Goal: Task Accomplishment & Management: Manage account settings

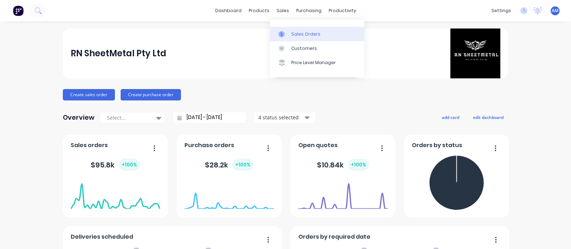
click at [294, 35] on div "Sales Orders" at bounding box center [305, 34] width 29 height 6
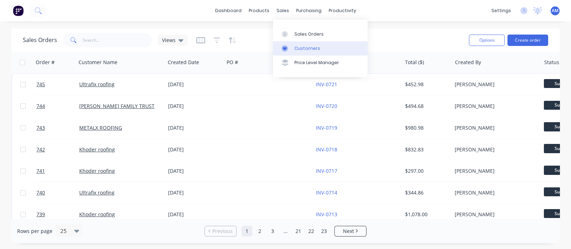
click at [298, 45] on div "Customers" at bounding box center [307, 48] width 26 height 6
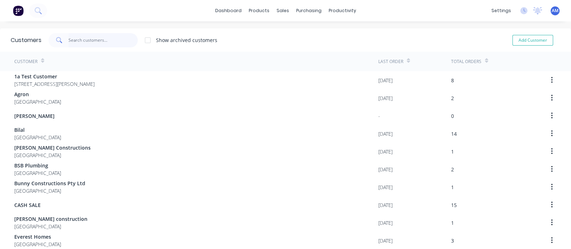
click at [82, 42] on input "text" at bounding box center [103, 40] width 70 height 14
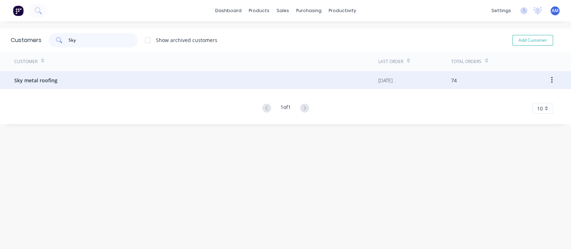
type input "Sky"
click at [298, 86] on div "Sky metal roofing" at bounding box center [196, 80] width 364 height 18
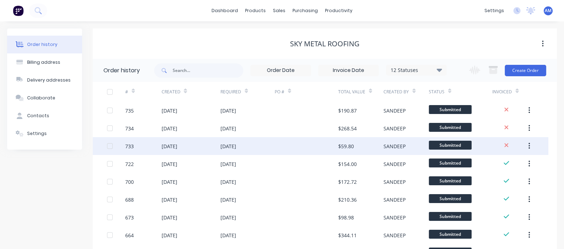
click at [177, 147] on div "[DATE]" at bounding box center [169, 146] width 16 height 7
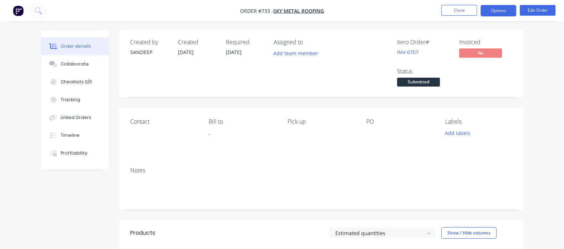
click at [492, 8] on button "Options" at bounding box center [498, 10] width 36 height 11
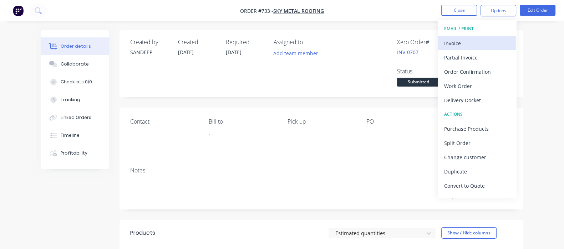
click at [462, 45] on div "Invoice" at bounding box center [477, 43] width 66 height 10
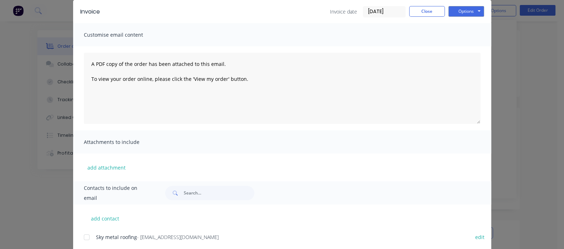
scroll to position [48, 0]
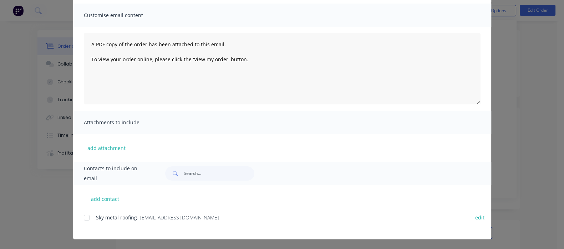
click at [80, 219] on div at bounding box center [87, 218] width 14 height 14
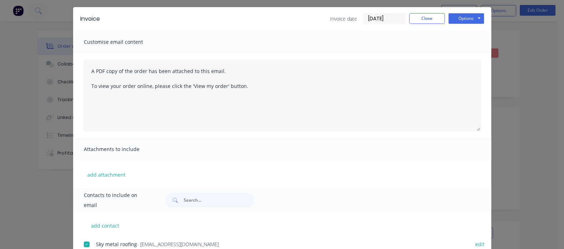
scroll to position [0, 0]
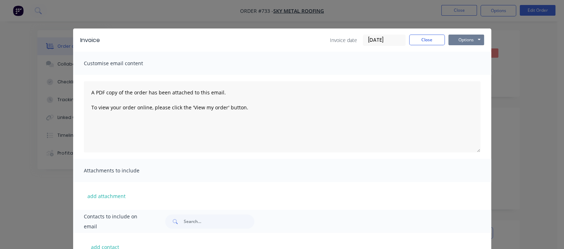
click at [484, 37] on button "Options" at bounding box center [466, 40] width 36 height 11
click at [494, 75] on button "Email" at bounding box center [471, 76] width 46 height 12
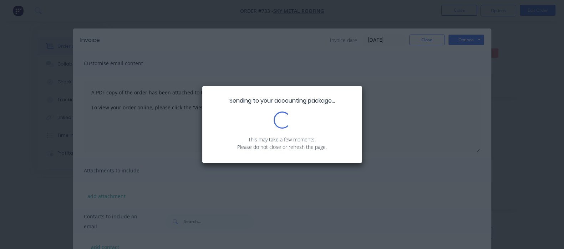
click at [440, 38] on div "Sending to your accounting package... Loading... This may take a few moments. P…" at bounding box center [282, 124] width 564 height 249
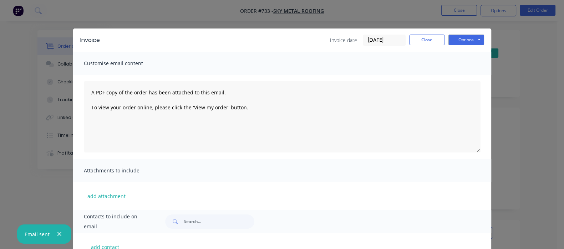
click at [405, 42] on input "[DATE]" at bounding box center [384, 40] width 42 height 11
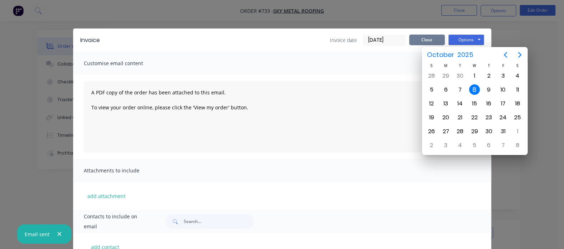
click at [445, 40] on button "Close" at bounding box center [427, 40] width 36 height 11
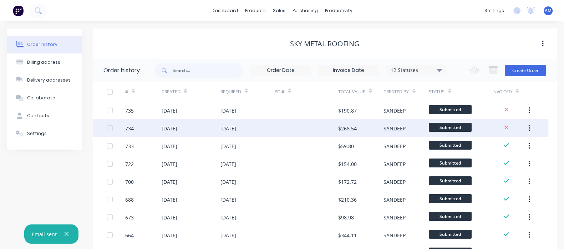
click at [173, 128] on div "[DATE]" at bounding box center [169, 128] width 16 height 7
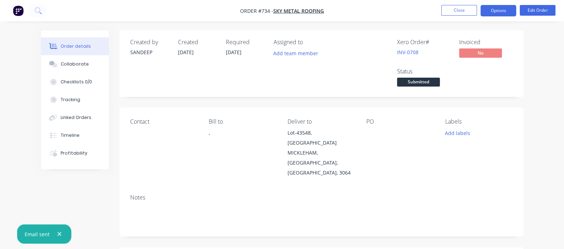
click at [506, 8] on button "Options" at bounding box center [498, 10] width 36 height 11
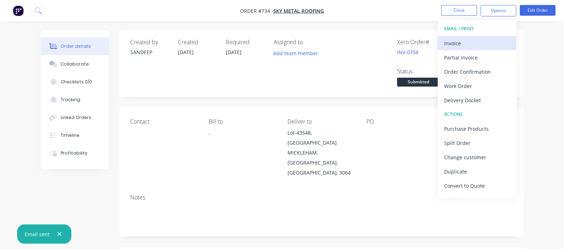
click at [457, 45] on div "Invoice" at bounding box center [477, 43] width 66 height 10
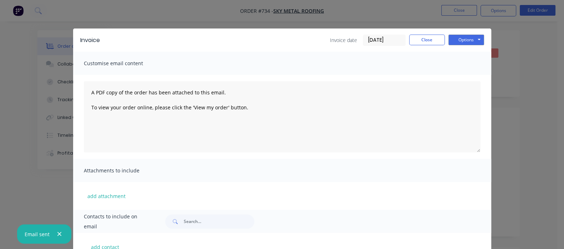
click at [406, 35] on label "[DATE]" at bounding box center [384, 40] width 43 height 11
click at [405, 35] on input "[DATE]" at bounding box center [384, 40] width 42 height 11
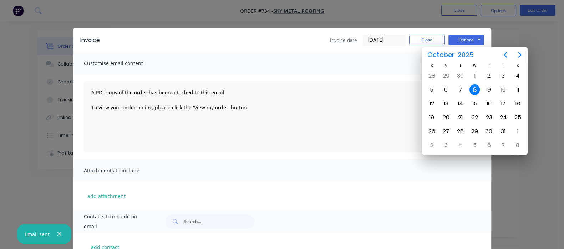
click at [405, 40] on input "[DATE]" at bounding box center [384, 40] width 42 height 11
click at [459, 80] on div "30" at bounding box center [460, 76] width 11 height 11
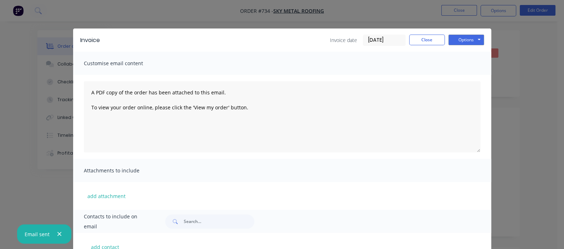
click at [406, 35] on label "[DATE]" at bounding box center [384, 40] width 43 height 11
click at [405, 35] on input "[DATE]" at bounding box center [384, 40] width 42 height 11
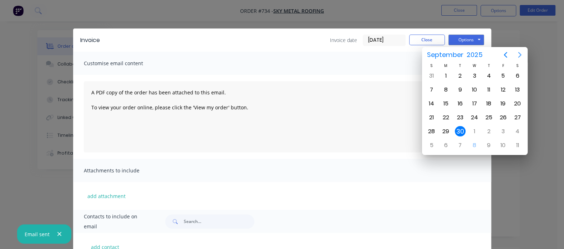
click at [518, 56] on icon "Next page" at bounding box center [519, 55] width 9 height 9
click at [463, 88] on div "7" at bounding box center [460, 90] width 11 height 11
type input "[DATE]"
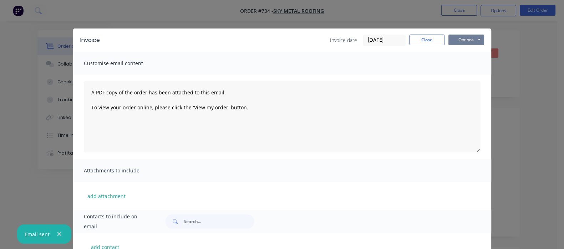
click at [484, 40] on button "Options" at bounding box center [466, 40] width 36 height 11
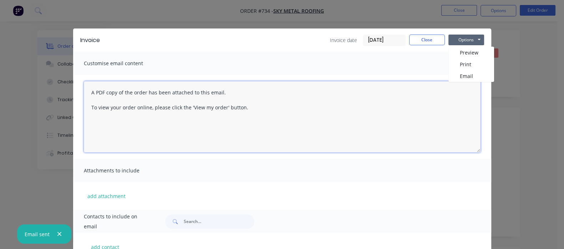
click at [216, 140] on textarea "A PDF copy of the order has been attached to this email. To view your order onl…" at bounding box center [282, 116] width 397 height 71
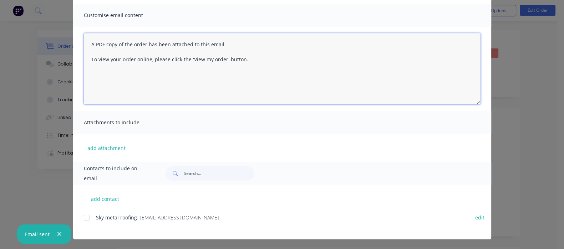
click at [80, 216] on div at bounding box center [87, 218] width 14 height 14
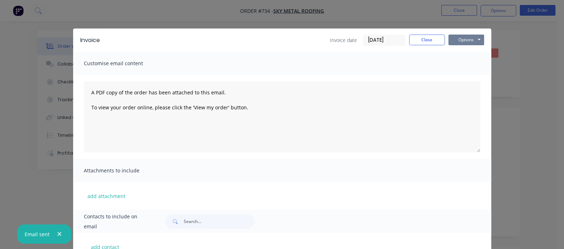
click at [484, 41] on button "Options" at bounding box center [466, 40] width 36 height 11
click at [494, 73] on button "Email" at bounding box center [471, 76] width 46 height 12
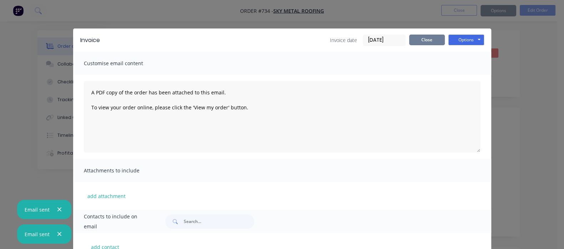
click at [445, 36] on button "Close" at bounding box center [427, 40] width 36 height 11
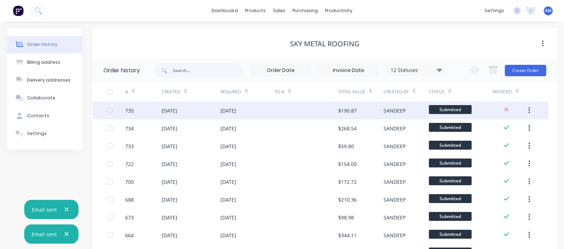
click at [170, 109] on div "[DATE]" at bounding box center [169, 110] width 16 height 7
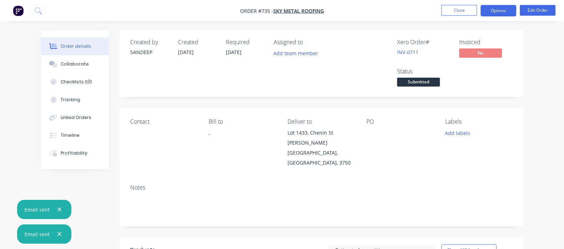
click at [499, 8] on button "Options" at bounding box center [498, 10] width 36 height 11
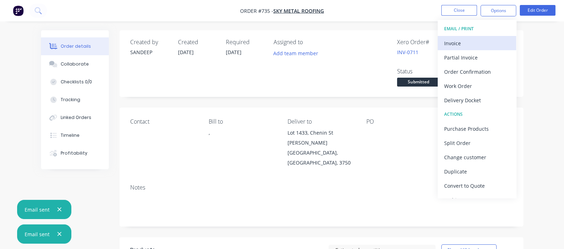
click at [455, 43] on div "Invoice" at bounding box center [477, 43] width 66 height 10
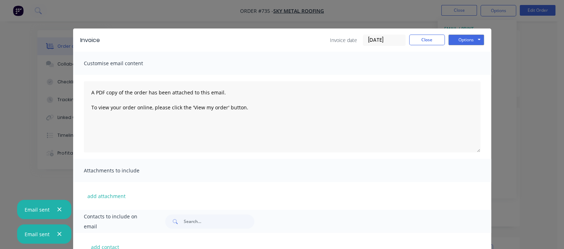
click at [405, 42] on input "[DATE]" at bounding box center [384, 40] width 42 height 11
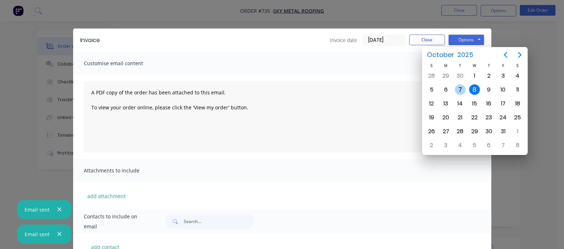
click at [460, 91] on div "7" at bounding box center [460, 90] width 11 height 11
type input "[DATE]"
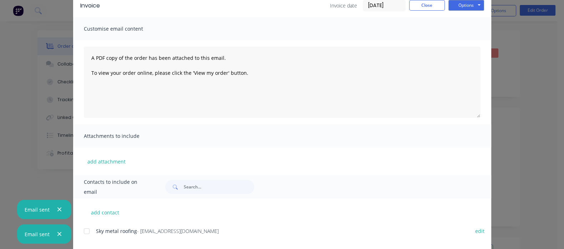
scroll to position [48, 0]
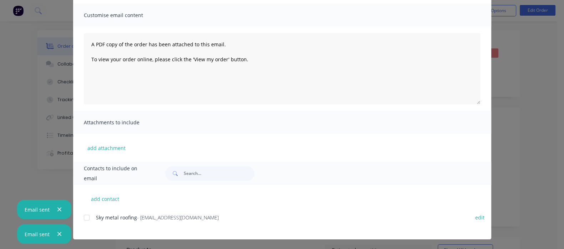
click at [59, 210] on icon "button" at bounding box center [59, 209] width 5 height 6
click at [57, 236] on icon "button" at bounding box center [59, 234] width 5 height 6
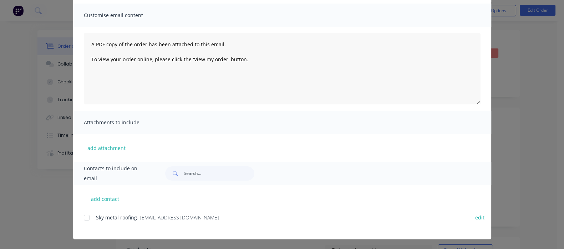
click at [80, 218] on div at bounding box center [87, 218] width 14 height 14
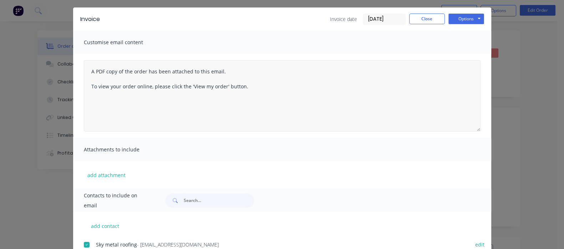
scroll to position [0, 0]
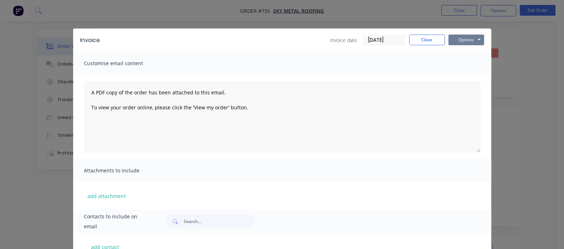
click at [484, 42] on button "Options" at bounding box center [466, 40] width 36 height 11
click at [494, 78] on button "Email" at bounding box center [471, 76] width 46 height 12
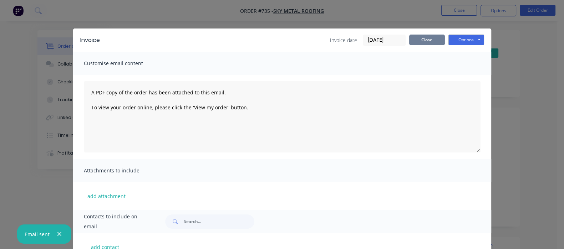
click at [445, 41] on button "Close" at bounding box center [427, 40] width 36 height 11
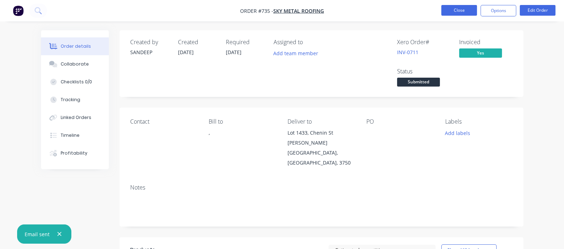
click at [456, 12] on button "Close" at bounding box center [459, 10] width 36 height 11
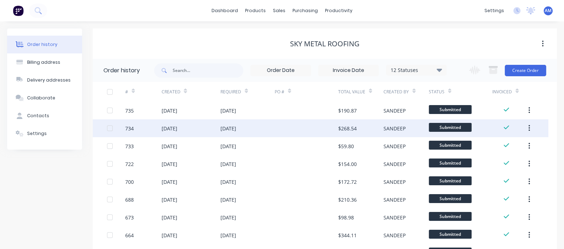
scroll to position [78, 0]
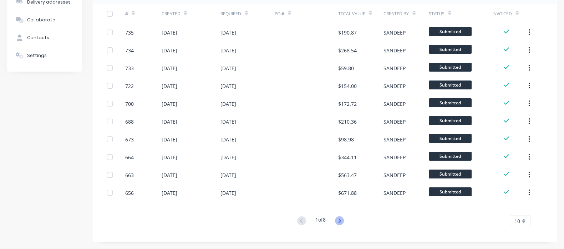
click at [337, 222] on icon at bounding box center [339, 220] width 9 height 9
click at [340, 221] on icon at bounding box center [339, 220] width 9 height 9
click at [346, 221] on div "3 of 8" at bounding box center [320, 221] width 51 height 10
click at [339, 222] on icon at bounding box center [339, 220] width 9 height 9
click at [335, 220] on button at bounding box center [339, 221] width 13 height 10
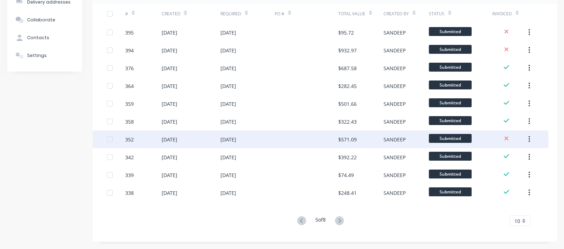
click at [235, 140] on div "[DATE]" at bounding box center [228, 139] width 16 height 7
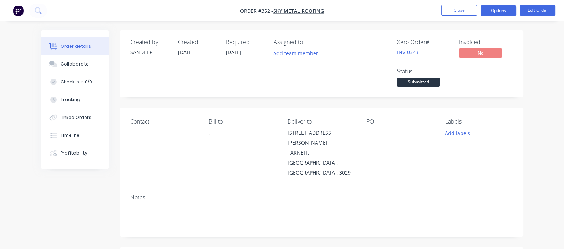
click at [496, 11] on button "Options" at bounding box center [498, 10] width 36 height 11
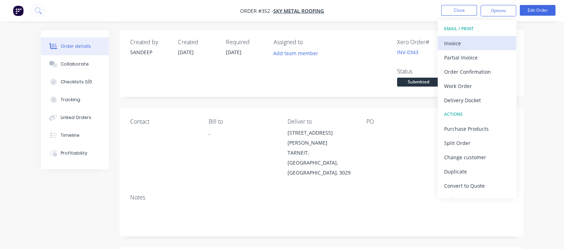
click at [458, 43] on div "Invoice" at bounding box center [477, 43] width 66 height 10
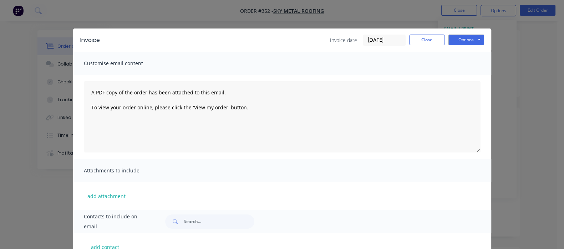
click at [405, 39] on input "[DATE]" at bounding box center [384, 40] width 42 height 11
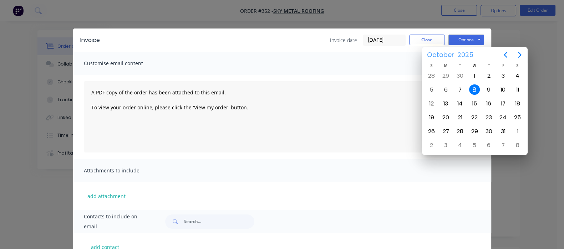
click at [445, 56] on span "October" at bounding box center [440, 55] width 30 height 13
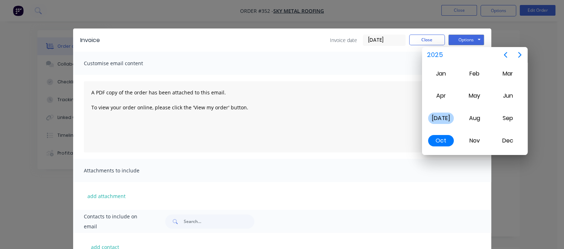
click at [443, 116] on div "[DATE]" at bounding box center [441, 118] width 26 height 11
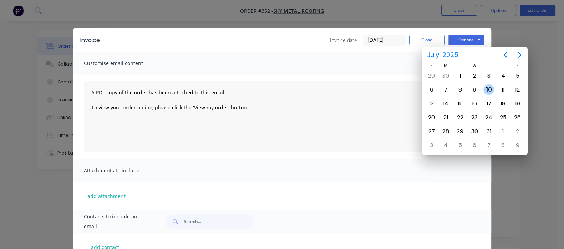
click at [488, 86] on div "10" at bounding box center [488, 90] width 11 height 11
type input "[DATE]"
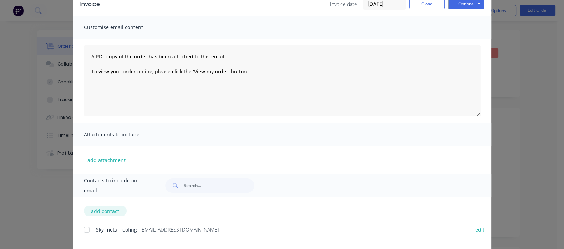
scroll to position [48, 0]
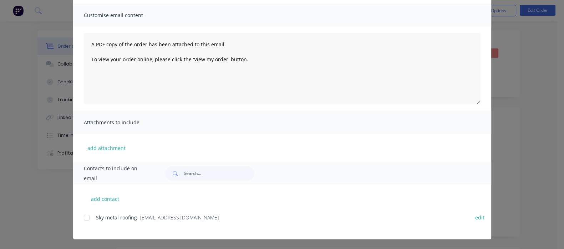
click at [80, 215] on div at bounding box center [87, 218] width 14 height 14
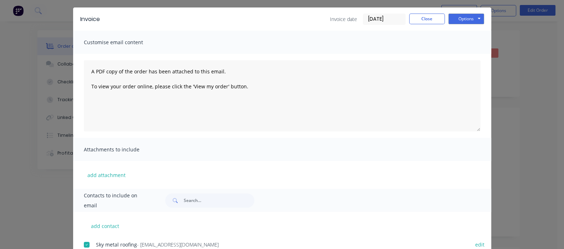
scroll to position [0, 0]
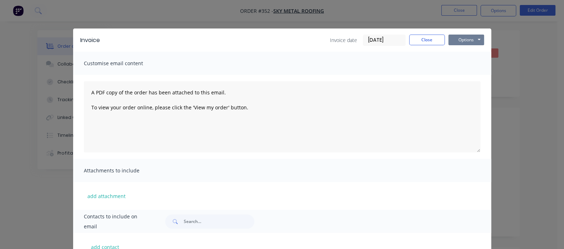
click at [484, 41] on button "Options" at bounding box center [466, 40] width 36 height 11
click at [494, 73] on button "Email" at bounding box center [471, 76] width 46 height 12
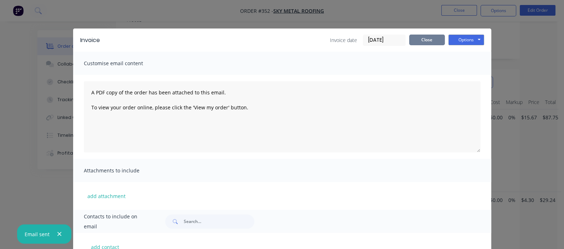
click at [445, 42] on button "Close" at bounding box center [427, 40] width 36 height 11
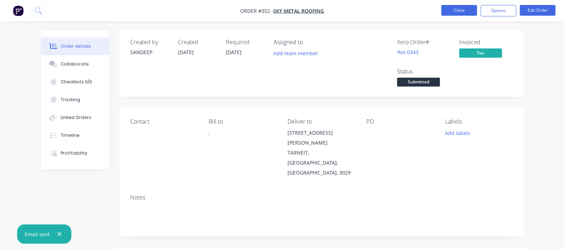
click at [452, 15] on button "Close" at bounding box center [459, 10] width 36 height 11
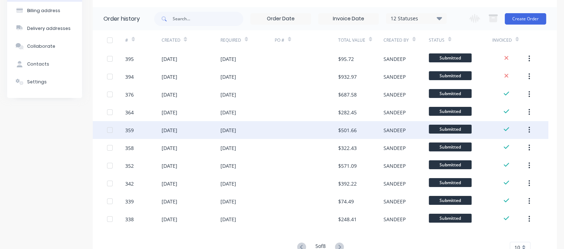
scroll to position [78, 0]
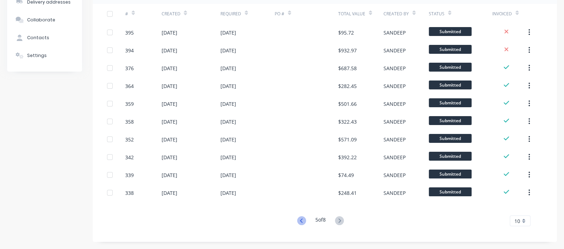
click at [299, 222] on icon at bounding box center [301, 220] width 9 height 9
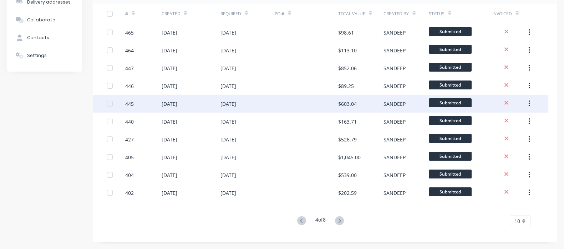
drag, startPoint x: 179, startPoint y: 104, endPoint x: 345, endPoint y: 104, distance: 165.1
click at [345, 104] on div "$603.04" at bounding box center [347, 103] width 19 height 7
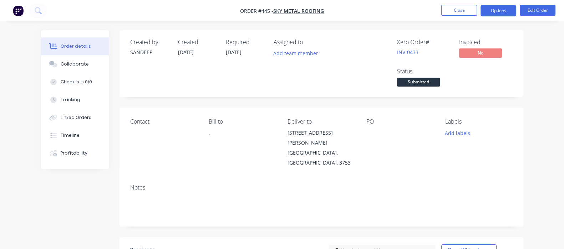
click at [494, 11] on button "Options" at bounding box center [498, 10] width 36 height 11
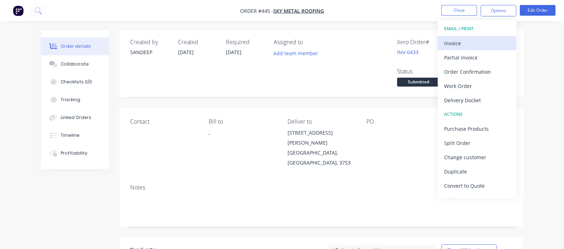
click at [460, 44] on div "Invoice" at bounding box center [477, 43] width 66 height 10
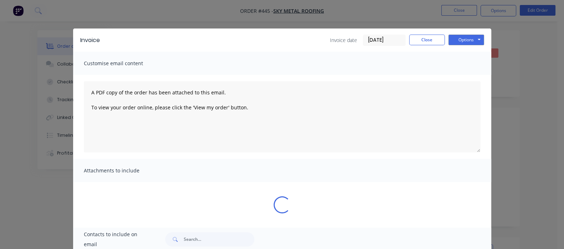
click at [405, 40] on input "[DATE]" at bounding box center [384, 40] width 42 height 11
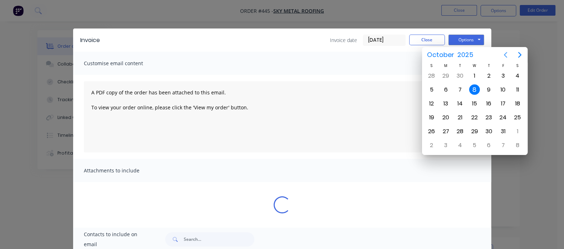
click at [502, 55] on icon "Previous page" at bounding box center [505, 55] width 9 height 9
click at [503, 55] on icon "Previous page" at bounding box center [505, 55] width 9 height 9
click at [450, 89] on div "4" at bounding box center [445, 90] width 11 height 11
type input "[DATE]"
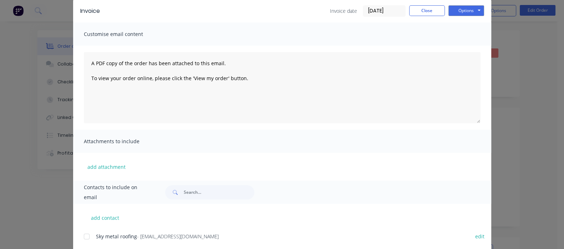
scroll to position [48, 0]
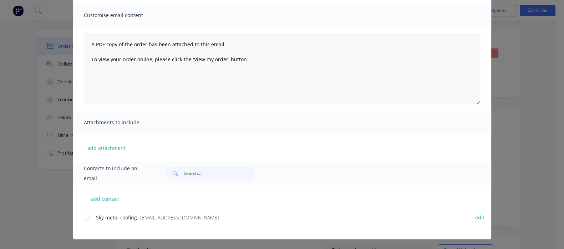
click at [80, 221] on div at bounding box center [87, 218] width 14 height 14
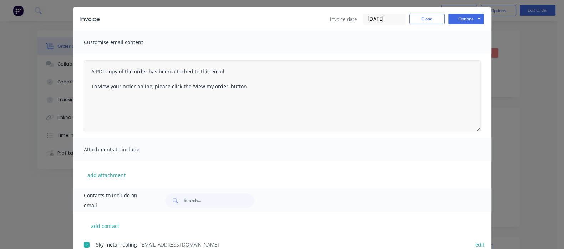
scroll to position [0, 0]
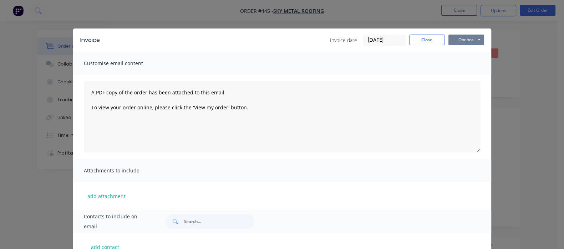
click at [484, 38] on button "Options" at bounding box center [466, 40] width 36 height 11
click at [494, 65] on button "Print" at bounding box center [471, 64] width 46 height 12
click at [445, 39] on button "Close" at bounding box center [427, 40] width 36 height 11
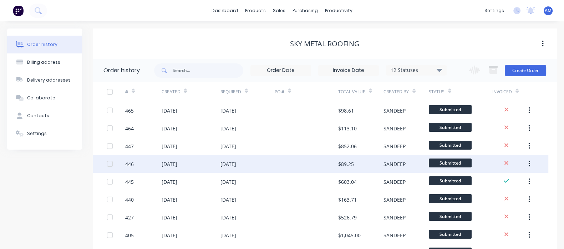
click at [234, 159] on div "[DATE]" at bounding box center [247, 164] width 54 height 18
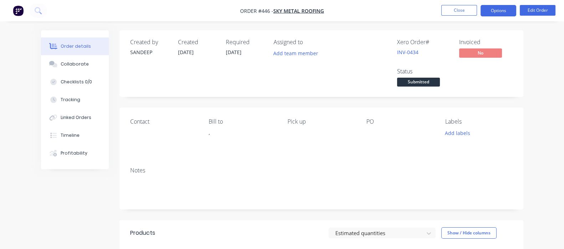
click at [499, 13] on button "Options" at bounding box center [498, 10] width 36 height 11
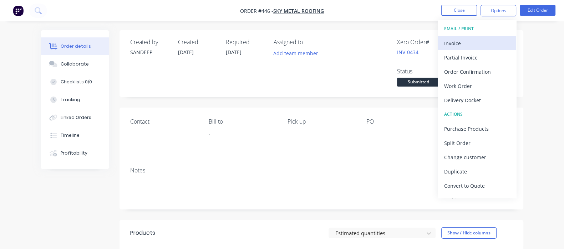
click at [455, 43] on div "Invoice" at bounding box center [477, 43] width 66 height 10
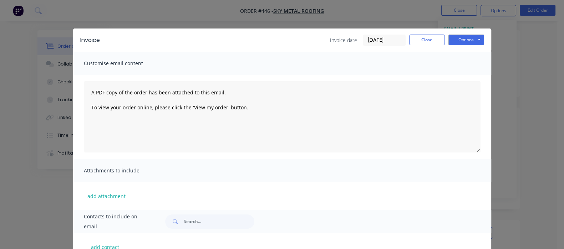
click at [405, 36] on input "[DATE]" at bounding box center [384, 40] width 42 height 11
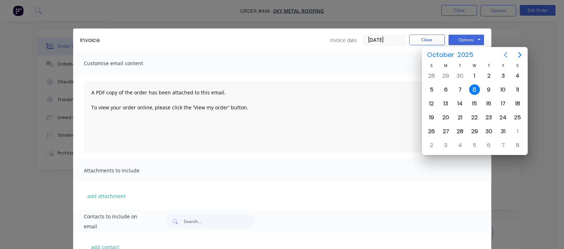
click at [505, 54] on icon "Previous page" at bounding box center [505, 55] width 3 height 6
click at [448, 89] on div "4" at bounding box center [445, 90] width 11 height 11
type input "[DATE]"
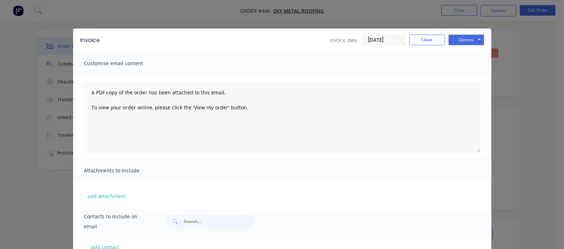
scroll to position [48, 0]
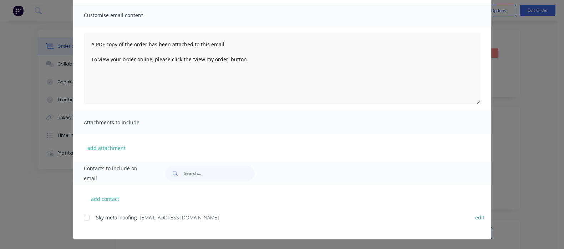
click at [80, 217] on div at bounding box center [87, 218] width 14 height 14
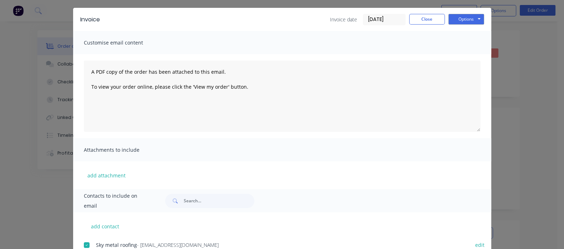
scroll to position [0, 0]
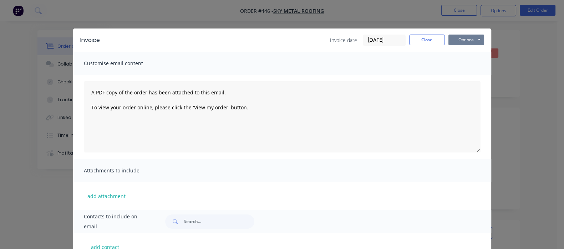
click at [484, 39] on button "Options" at bounding box center [466, 40] width 36 height 11
click at [494, 63] on button "Print" at bounding box center [471, 64] width 46 height 12
click at [484, 37] on button "Options" at bounding box center [466, 40] width 36 height 11
click at [445, 39] on button "Close" at bounding box center [427, 40] width 36 height 11
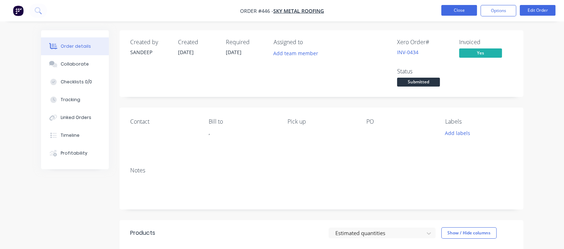
click at [458, 14] on button "Close" at bounding box center [459, 10] width 36 height 11
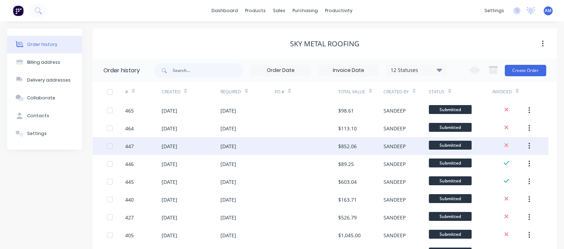
click at [325, 145] on div at bounding box center [306, 146] width 63 height 18
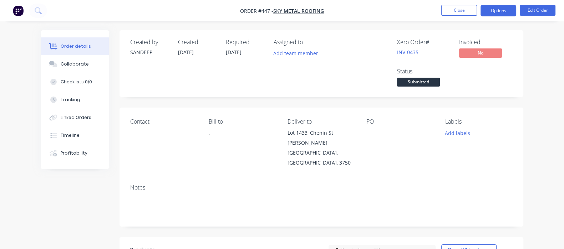
click at [514, 10] on button "Options" at bounding box center [498, 10] width 36 height 11
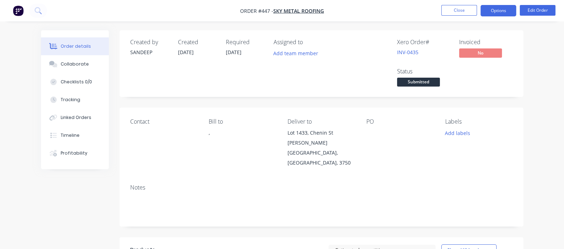
click at [496, 10] on button "Options" at bounding box center [498, 10] width 36 height 11
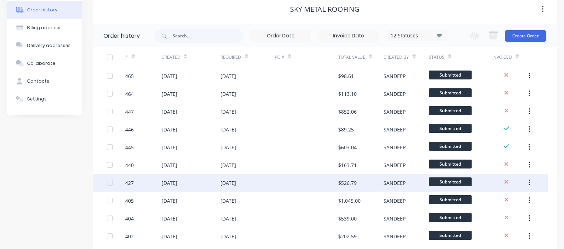
scroll to position [78, 0]
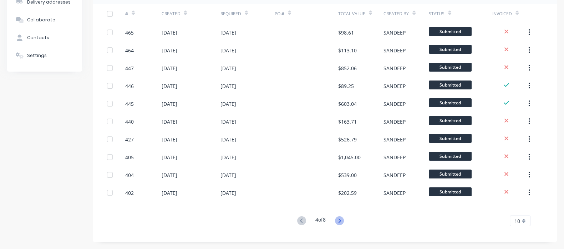
click at [343, 219] on icon at bounding box center [339, 220] width 9 height 9
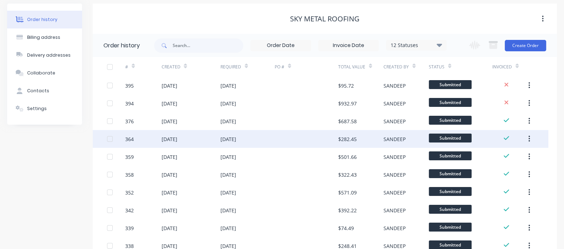
scroll to position [44, 0]
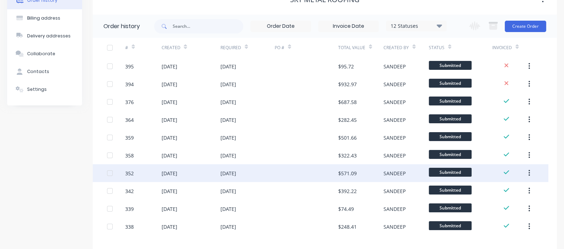
click at [233, 172] on div "[DATE]" at bounding box center [228, 173] width 16 height 7
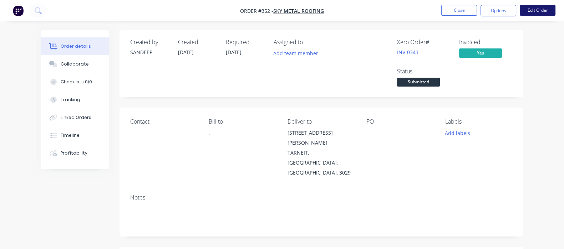
click at [538, 11] on button "Edit Order" at bounding box center [538, 10] width 36 height 11
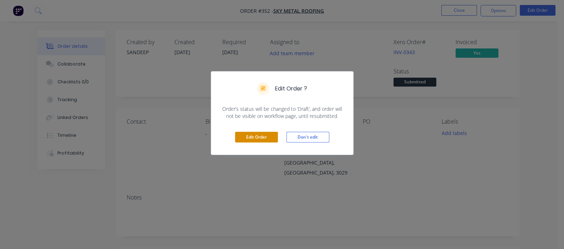
click at [262, 137] on button "Edit Order" at bounding box center [256, 137] width 43 height 11
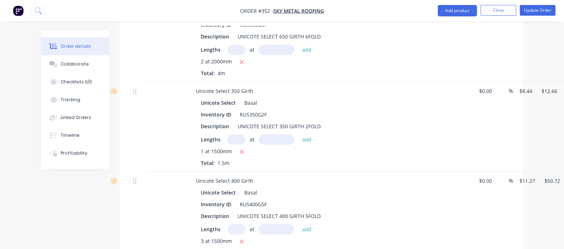
scroll to position [936, 0]
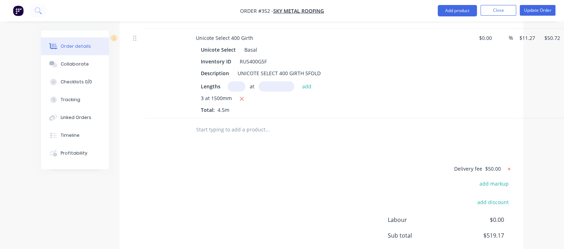
click at [510, 168] on icon at bounding box center [509, 169] width 2 height 2
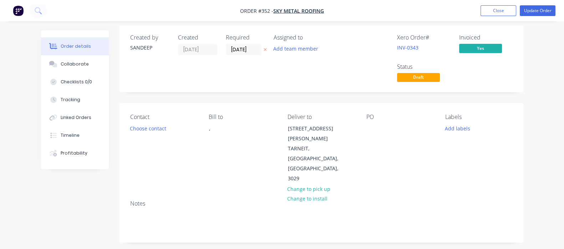
scroll to position [0, 0]
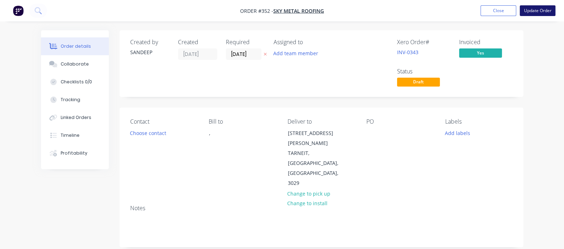
click at [539, 11] on button "Update Order" at bounding box center [538, 10] width 36 height 11
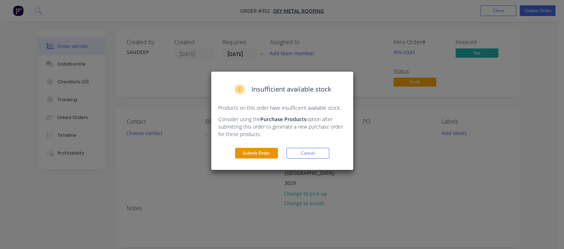
click at [260, 152] on button "Submit Order" at bounding box center [256, 153] width 43 height 11
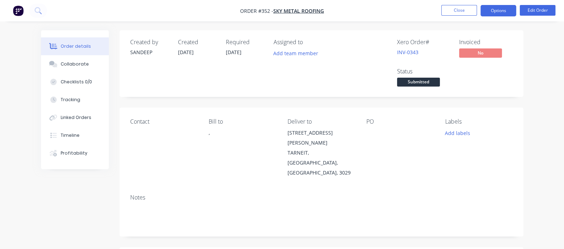
click at [505, 11] on button "Options" at bounding box center [498, 10] width 36 height 11
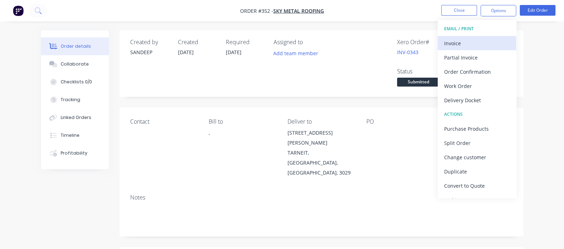
click at [461, 46] on div "Invoice" at bounding box center [477, 43] width 66 height 10
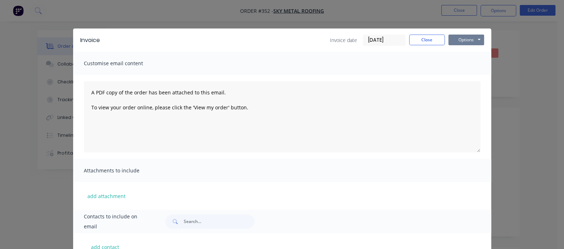
click at [484, 43] on button "Options" at bounding box center [466, 40] width 36 height 11
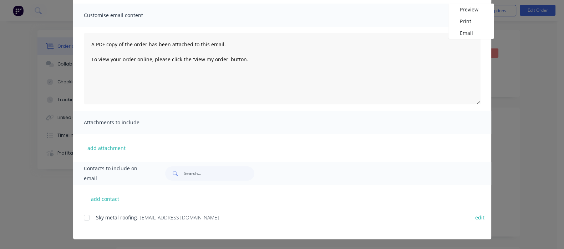
click at [80, 215] on div at bounding box center [87, 218] width 14 height 14
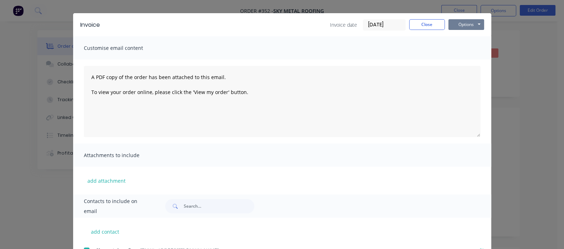
scroll to position [0, 0]
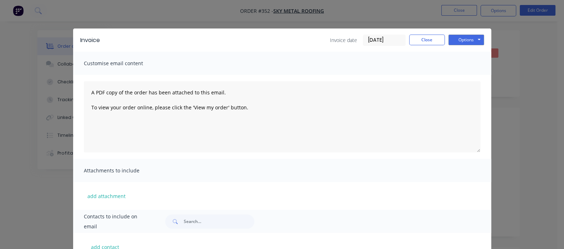
click at [84, 61] on span "Customise email content" at bounding box center [123, 63] width 78 height 10
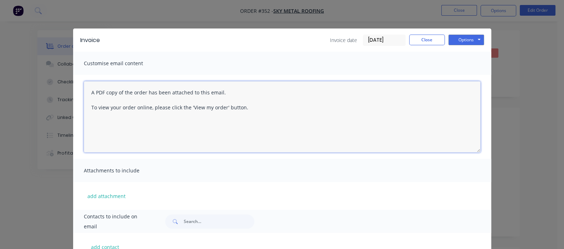
click at [84, 90] on textarea "A PDF copy of the order has been attached to this email. To view your order onl…" at bounding box center [282, 116] width 397 height 71
drag, startPoint x: 57, startPoint y: 118, endPoint x: 40, endPoint y: 105, distance: 21.3
click at [84, 118] on textarea "A PDF copy of the order has been attached to this email. To view your order onl…" at bounding box center [282, 116] width 397 height 71
click at [84, 94] on textarea "A PDF copy of the order has been attached to this email. To view your order onl…" at bounding box center [282, 116] width 397 height 71
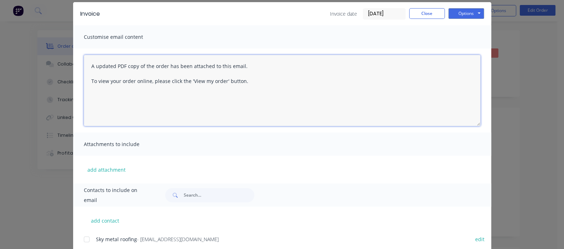
scroll to position [48, 0]
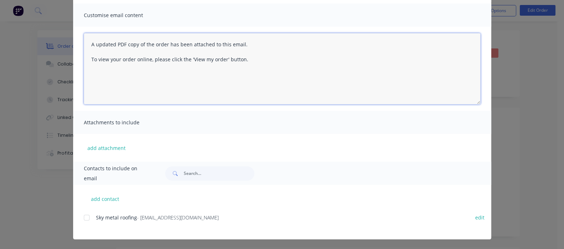
click at [80, 218] on div at bounding box center [87, 218] width 14 height 14
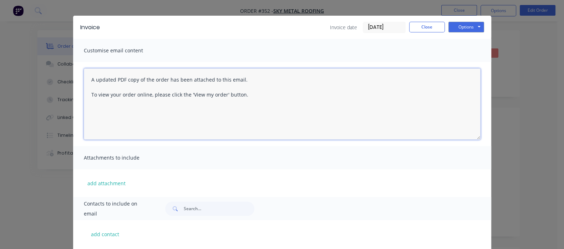
scroll to position [0, 0]
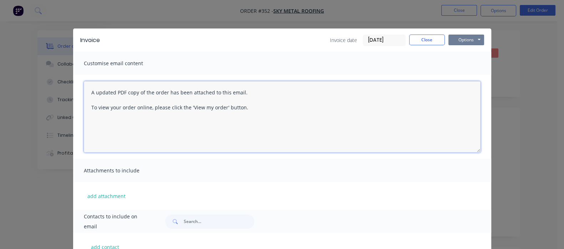
type textarea "A updated PDF copy of the order has been attached to this email. To view your o…"
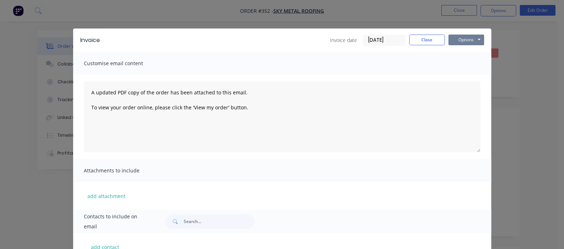
click at [491, 33] on div "Invoice Invoice date [DATE] Close Options Preview Print Email" at bounding box center [282, 40] width 418 height 23
click at [484, 43] on button "Options" at bounding box center [466, 40] width 36 height 11
click at [494, 73] on button "Email" at bounding box center [471, 76] width 46 height 12
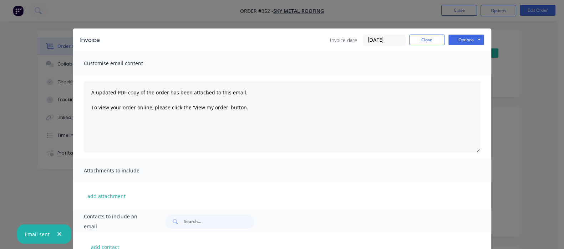
click at [405, 40] on input "[DATE]" at bounding box center [384, 40] width 42 height 11
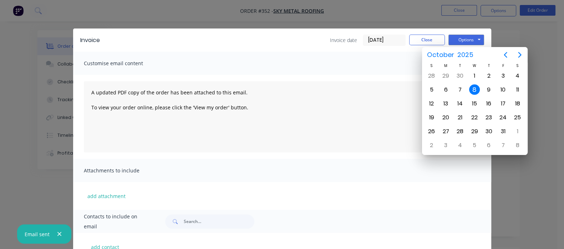
click at [391, 19] on div "Invoice Invoice date [DATE] Close Options Preview Print Email Customise email c…" at bounding box center [282, 124] width 564 height 249
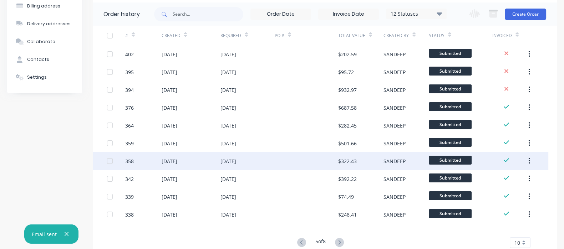
scroll to position [78, 0]
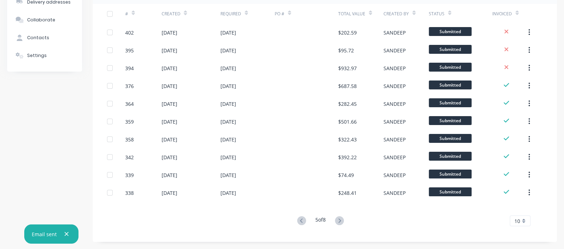
drag, startPoint x: 300, startPoint y: 220, endPoint x: 303, endPoint y: 216, distance: 4.3
click at [300, 220] on icon at bounding box center [301, 221] width 2 height 4
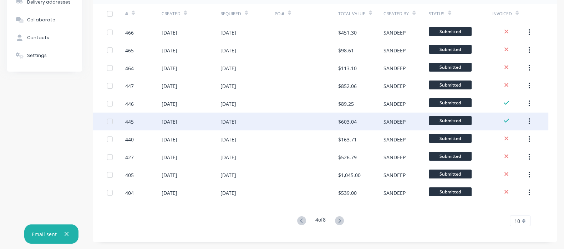
click at [175, 123] on div "[DATE]" at bounding box center [169, 121] width 16 height 7
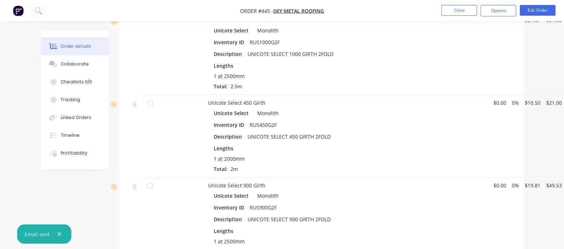
scroll to position [329, 0]
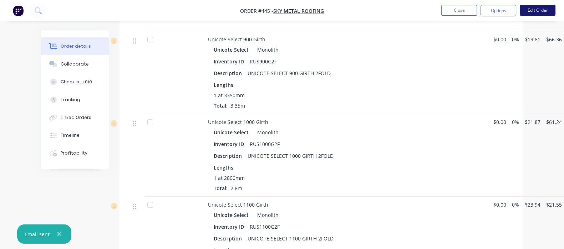
click at [540, 13] on button "Edit Order" at bounding box center [538, 10] width 36 height 11
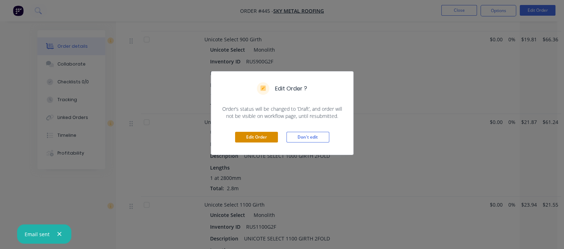
click at [261, 134] on button "Edit Order" at bounding box center [256, 137] width 43 height 11
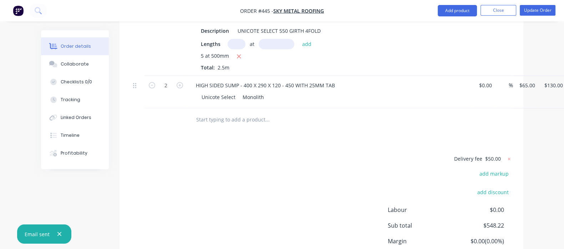
scroll to position [968, 0]
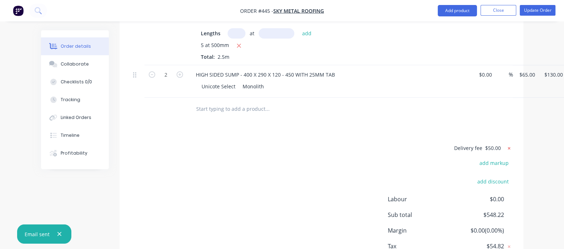
click at [512, 145] on icon at bounding box center [508, 148] width 7 height 7
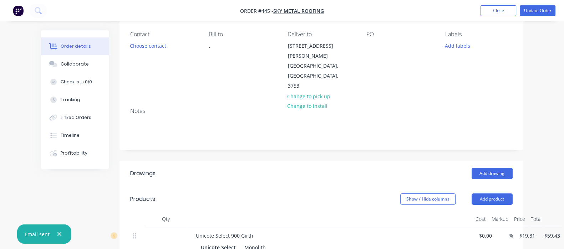
scroll to position [76, 0]
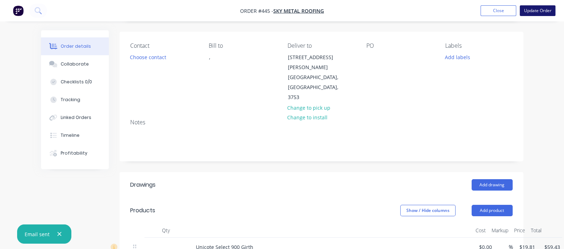
click at [536, 11] on button "Update Order" at bounding box center [538, 10] width 36 height 11
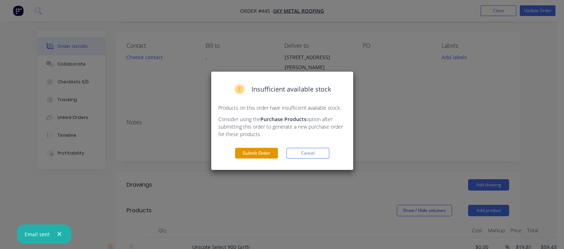
click at [256, 155] on button "Submit Order" at bounding box center [256, 153] width 43 height 11
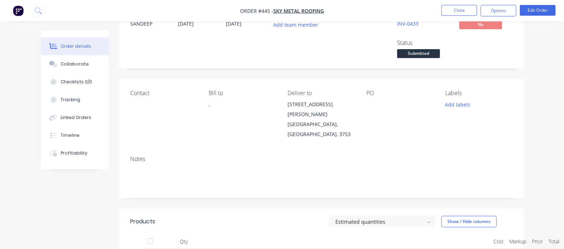
scroll to position [0, 0]
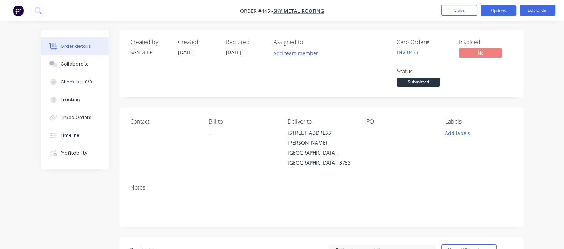
click at [500, 10] on button "Options" at bounding box center [498, 10] width 36 height 11
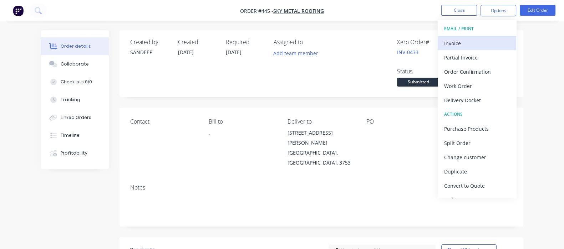
click at [458, 45] on div "Invoice" at bounding box center [477, 43] width 66 height 10
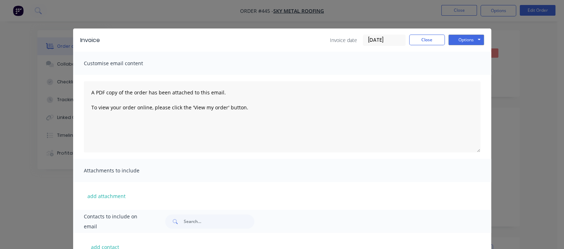
click at [405, 40] on input "[DATE]" at bounding box center [384, 40] width 42 height 11
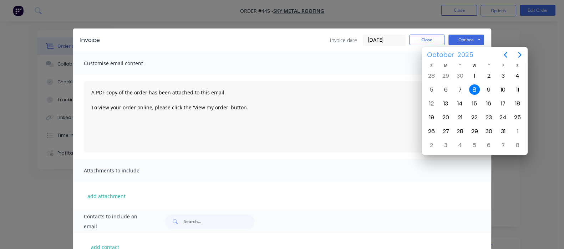
click at [450, 52] on span "October" at bounding box center [440, 55] width 30 height 13
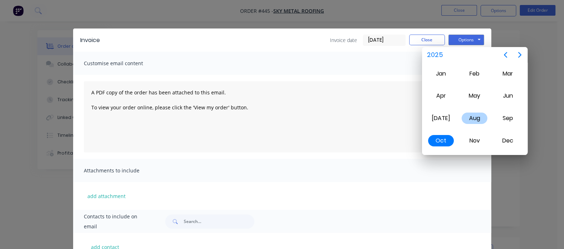
click at [473, 117] on div "Aug" at bounding box center [474, 118] width 26 height 11
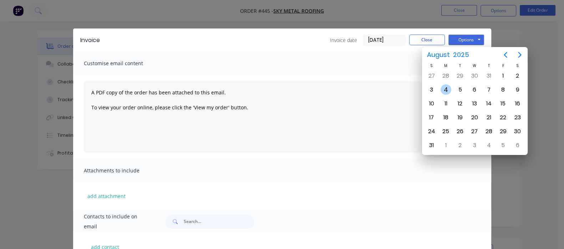
click at [448, 92] on div "4" at bounding box center [445, 90] width 11 height 11
type input "[DATE]"
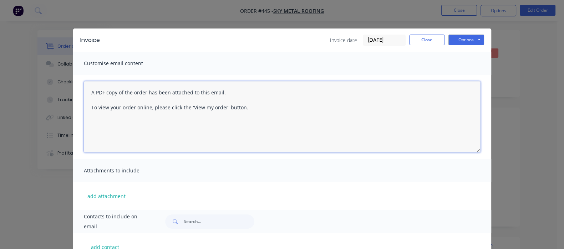
click at [84, 93] on textarea "A PDF copy of the order has been attached to this email. To view your order onl…" at bounding box center [282, 116] width 397 height 71
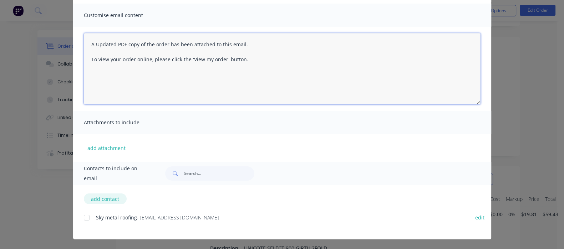
scroll to position [134, 0]
click at [80, 218] on div at bounding box center [87, 218] width 14 height 14
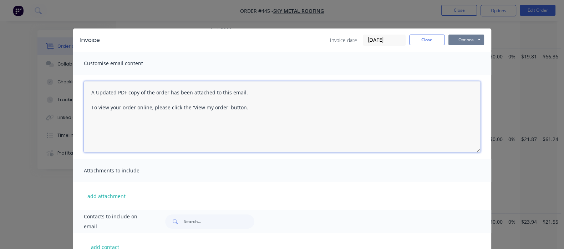
type textarea "A Updated PDF copy of the order has been attached to this email. To view your o…"
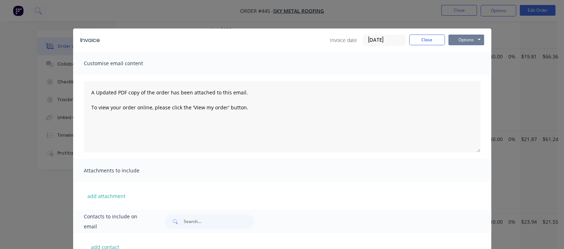
click at [484, 43] on button "Options" at bounding box center [466, 40] width 36 height 11
click at [494, 77] on button "Email" at bounding box center [471, 76] width 46 height 12
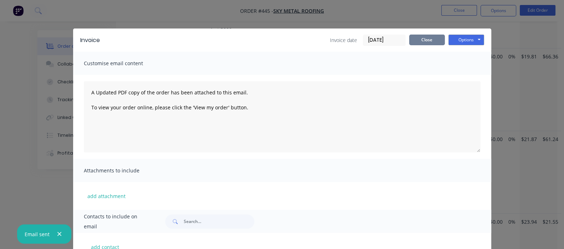
click at [445, 40] on button "Close" at bounding box center [427, 40] width 36 height 11
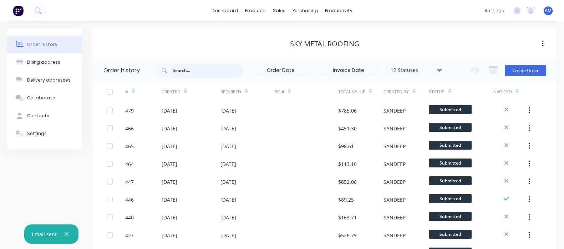
click at [186, 71] on input "text" at bounding box center [208, 70] width 71 height 14
paste input "INV-0433"
type input "INV-0433"
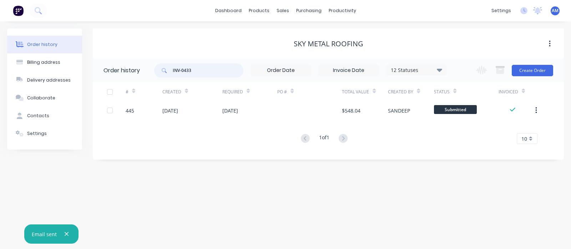
drag, startPoint x: 205, startPoint y: 71, endPoint x: 159, endPoint y: 67, distance: 46.2
click at [159, 67] on div "INV-0433" at bounding box center [198, 70] width 89 height 14
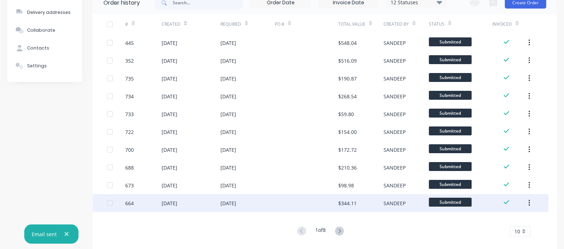
scroll to position [78, 0]
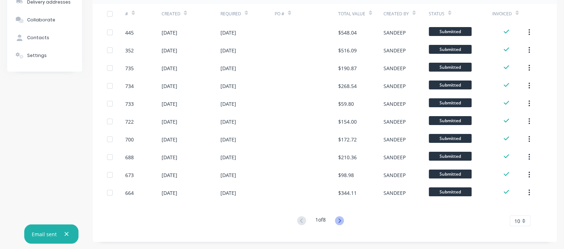
click at [341, 220] on icon at bounding box center [339, 221] width 2 height 4
click at [335, 222] on button at bounding box center [339, 221] width 13 height 10
click at [341, 224] on icon at bounding box center [339, 220] width 9 height 9
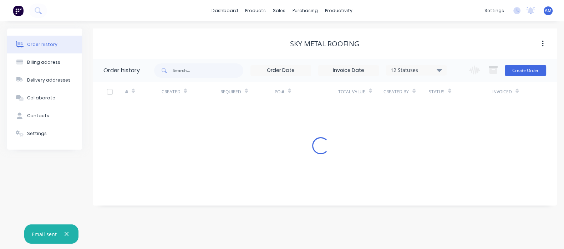
scroll to position [0, 0]
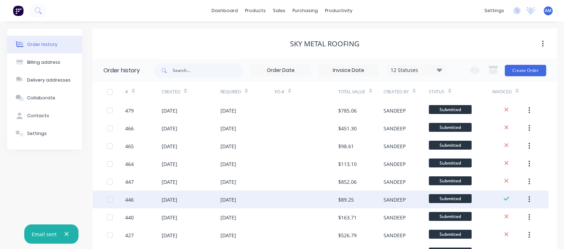
click at [231, 203] on div "[DATE]" at bounding box center [228, 199] width 16 height 7
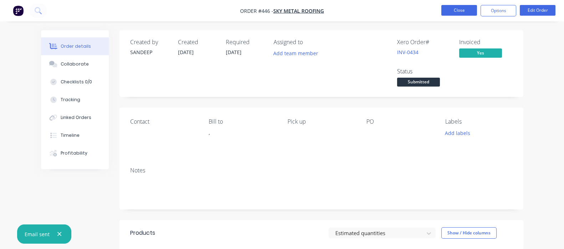
click at [453, 15] on button "Close" at bounding box center [459, 10] width 36 height 11
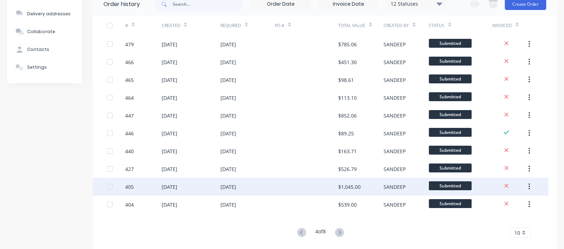
scroll to position [78, 0]
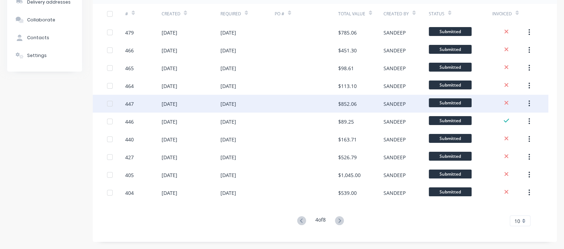
click at [342, 103] on div "$852.06" at bounding box center [347, 103] width 19 height 7
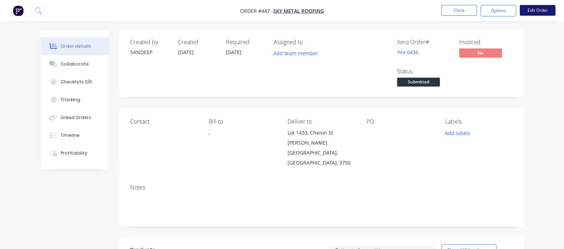
click at [542, 5] on button "Edit Order" at bounding box center [538, 10] width 36 height 11
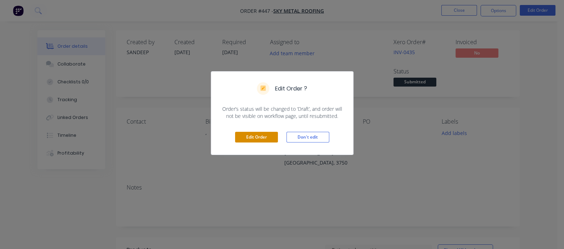
click at [254, 136] on button "Edit Order" at bounding box center [256, 137] width 43 height 11
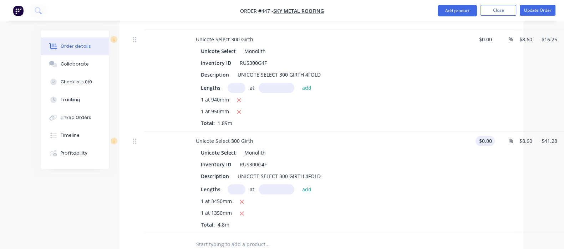
scroll to position [1162, 0]
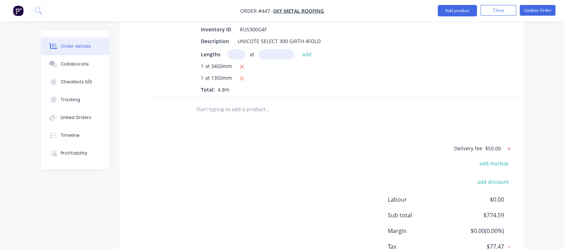
click at [512, 145] on icon at bounding box center [508, 148] width 7 height 7
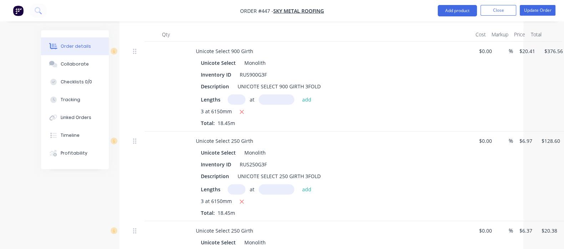
scroll to position [270, 0]
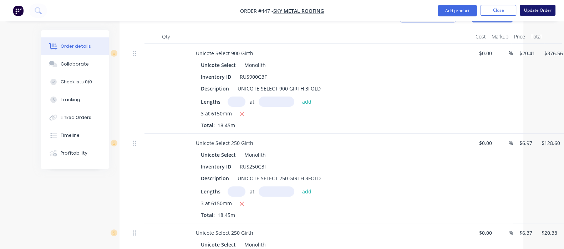
click at [535, 10] on button "Update Order" at bounding box center [538, 10] width 36 height 11
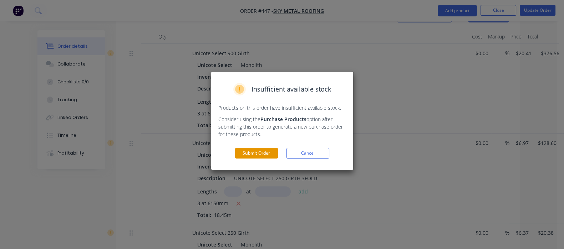
click at [265, 153] on button "Submit Order" at bounding box center [256, 153] width 43 height 11
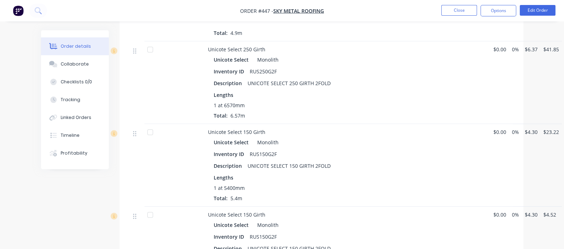
scroll to position [664, 0]
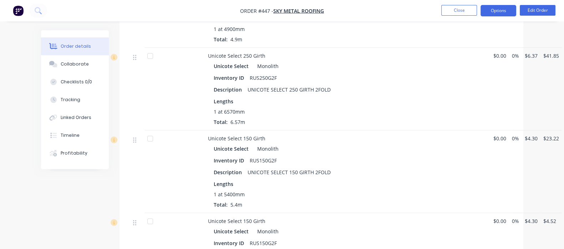
click at [501, 13] on button "Options" at bounding box center [498, 10] width 36 height 11
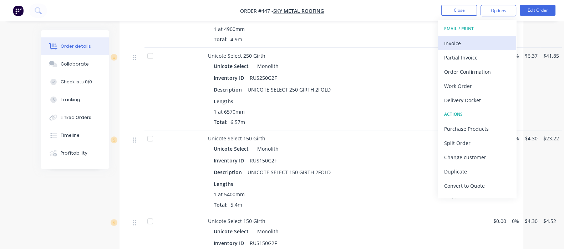
click at [461, 44] on div "Invoice" at bounding box center [477, 43] width 66 height 10
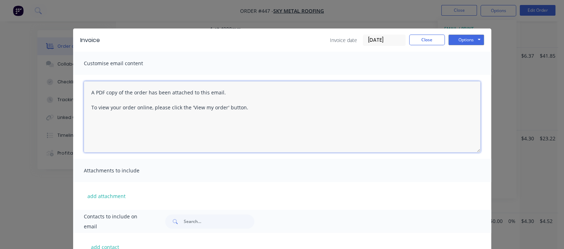
click at [84, 93] on textarea "A PDF copy of the order has been attached to this email. To view your order onl…" at bounding box center [282, 116] width 397 height 71
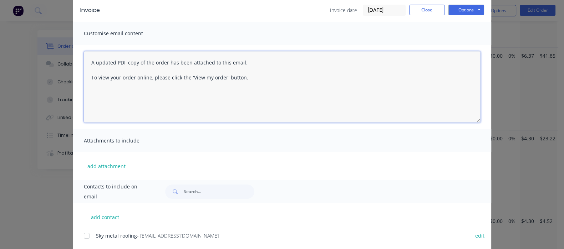
scroll to position [48, 0]
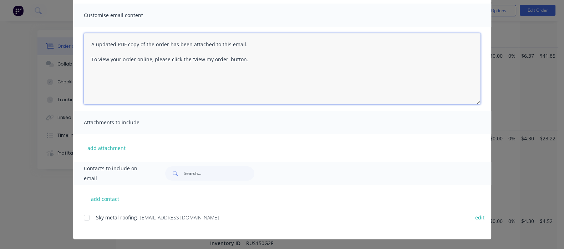
click at [80, 217] on div at bounding box center [87, 218] width 14 height 14
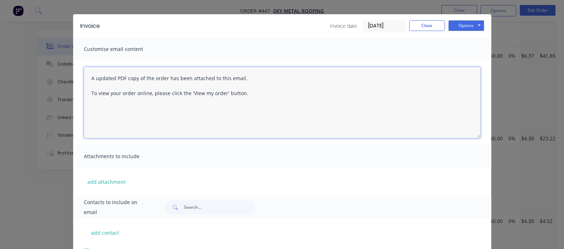
scroll to position [0, 0]
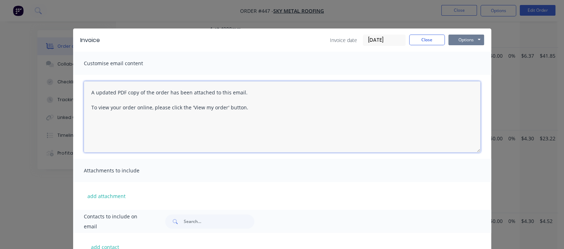
type textarea "A updated PDF copy of the order has been attached to this email. To view your o…"
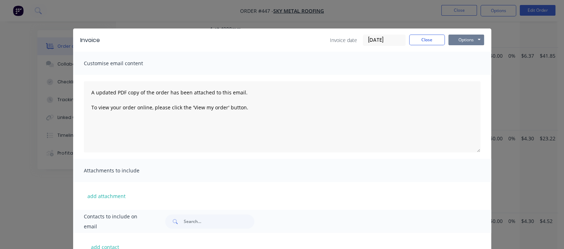
click at [484, 42] on button "Options" at bounding box center [466, 40] width 36 height 11
click at [494, 74] on button "Email" at bounding box center [471, 76] width 46 height 12
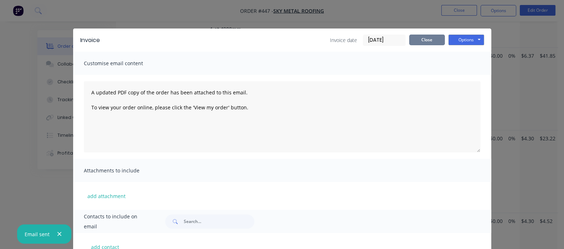
click at [445, 43] on button "Close" at bounding box center [427, 40] width 36 height 11
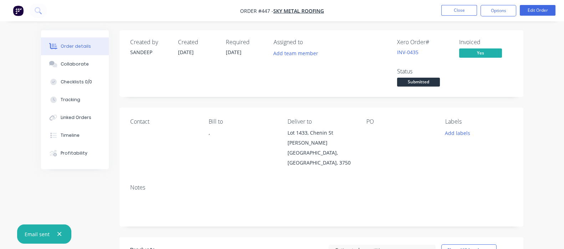
click at [468, 16] on li "Close" at bounding box center [459, 10] width 36 height 11
click at [459, 9] on button "Close" at bounding box center [459, 10] width 36 height 11
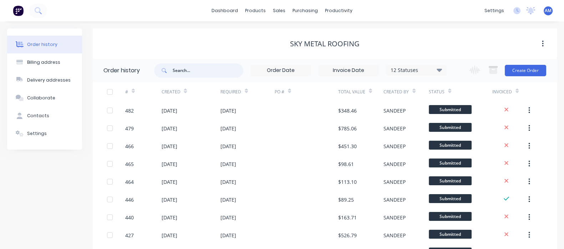
click at [187, 63] on input "text" at bounding box center [208, 70] width 71 height 14
paste input "Number Ref To Date Due Date Paid Due Status Sent INV-0435"
type input "Number Ref To Date Due Date Paid Due Status Sent INV-0435"
drag, startPoint x: 217, startPoint y: 70, endPoint x: 119, endPoint y: 60, distance: 99.0
click at [119, 59] on header "Order history Number Ref To Date Due Date Paid Due Status Sent INV-0435 12 Stat…" at bounding box center [325, 70] width 464 height 23
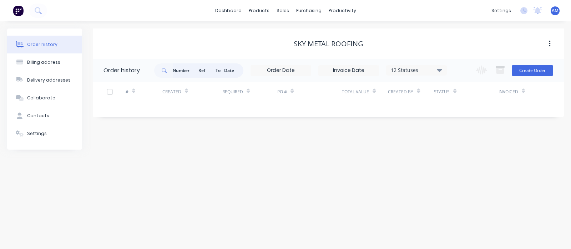
click at [209, 73] on input "Number Ref To Date Due Date Paid Due Status Sent INV-0435" at bounding box center [208, 70] width 71 height 14
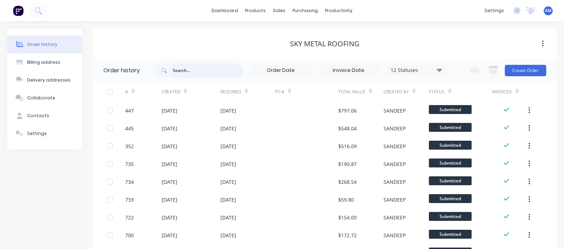
click at [211, 68] on input "text" at bounding box center [208, 70] width 71 height 14
type input "435"
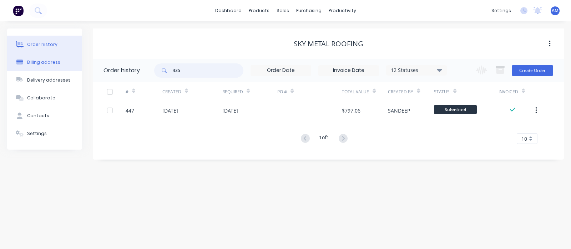
drag, startPoint x: 200, startPoint y: 70, endPoint x: 80, endPoint y: 61, distance: 120.5
click at [80, 61] on div "Order history Billing address Delivery addresses Collaborate Contacts Settings …" at bounding box center [285, 94] width 556 height 131
paste input "INV-0529"
type input "INV-0529"
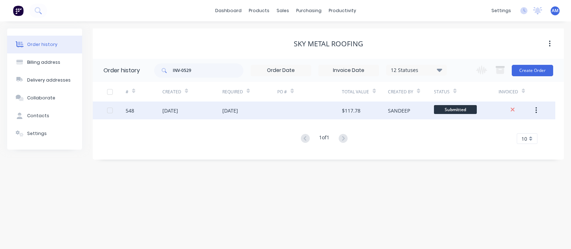
click at [280, 113] on div at bounding box center [309, 111] width 65 height 18
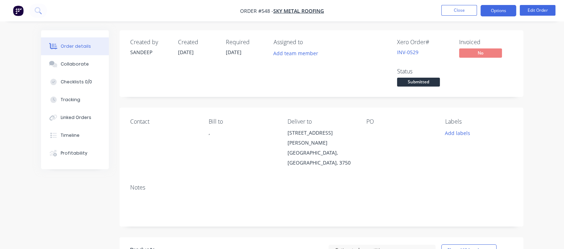
click at [499, 7] on button "Options" at bounding box center [498, 10] width 36 height 11
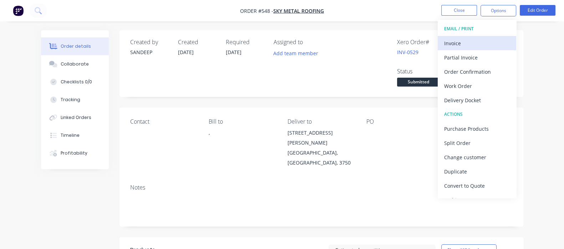
click at [454, 45] on div "Invoice" at bounding box center [477, 43] width 66 height 10
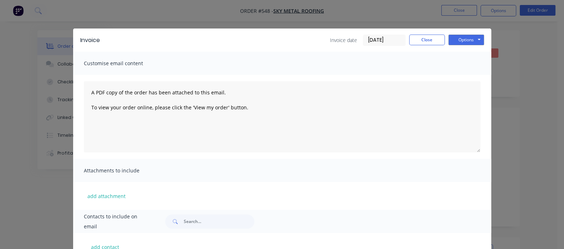
click at [405, 41] on input "[DATE]" at bounding box center [384, 40] width 42 height 11
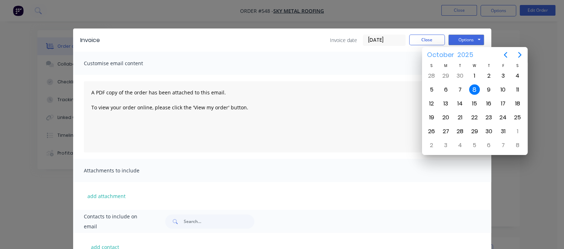
click at [441, 56] on span "October" at bounding box center [440, 55] width 30 height 13
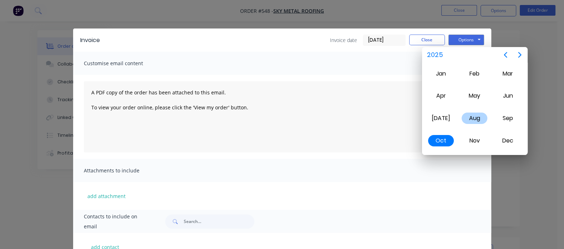
click at [476, 117] on div "Aug" at bounding box center [474, 118] width 26 height 11
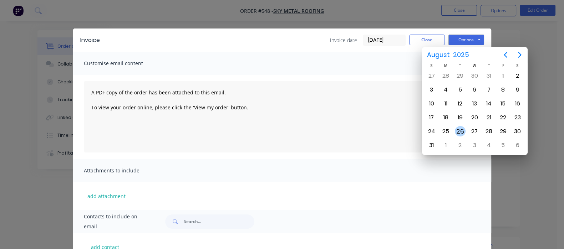
click at [457, 128] on div "26" at bounding box center [460, 131] width 11 height 11
type input "[DATE]"
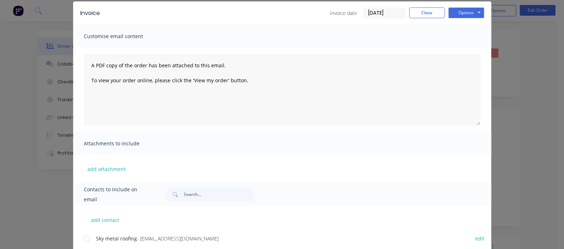
scroll to position [48, 0]
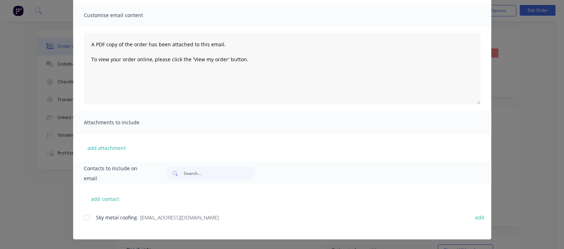
click at [80, 217] on div at bounding box center [87, 218] width 14 height 14
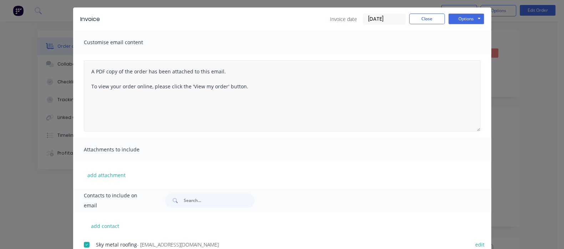
scroll to position [0, 0]
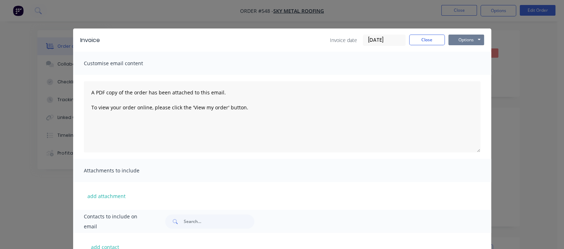
click at [484, 40] on button "Options" at bounding box center [466, 40] width 36 height 11
click at [494, 76] on button "Email" at bounding box center [471, 76] width 46 height 12
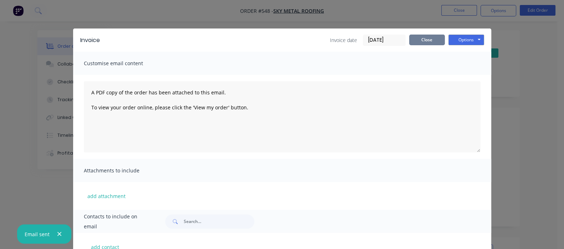
click at [445, 38] on button "Close" at bounding box center [427, 40] width 36 height 11
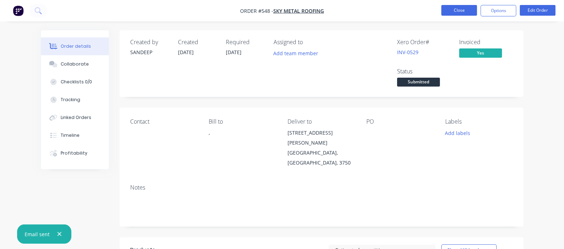
click at [447, 10] on button "Close" at bounding box center [459, 10] width 36 height 11
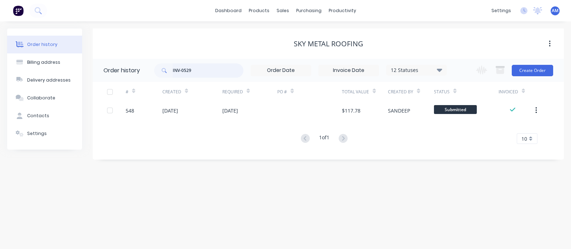
drag, startPoint x: 207, startPoint y: 72, endPoint x: 92, endPoint y: 65, distance: 114.7
click at [93, 65] on header "Order history INV-0529 12 Statuses Invoice Status Invoiced Not Invoiced Partial…" at bounding box center [328, 70] width 471 height 23
paste input "32"
type input "INV-0532"
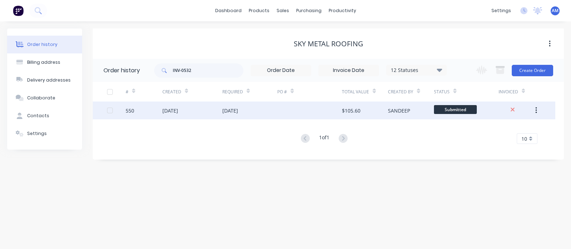
click at [226, 116] on div "[DATE]" at bounding box center [249, 111] width 55 height 18
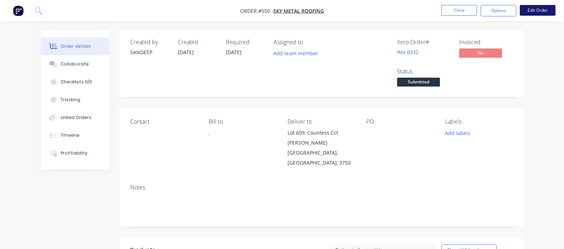
click at [531, 8] on button "Edit Order" at bounding box center [538, 10] width 36 height 11
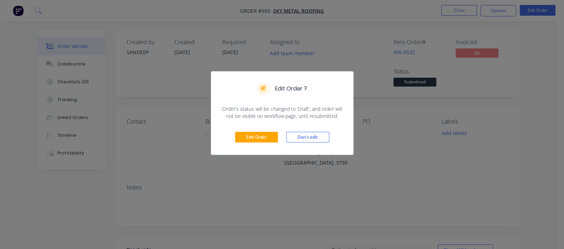
drag, startPoint x: 319, startPoint y: 136, endPoint x: 344, endPoint y: 133, distance: 24.8
click at [319, 136] on button "Don't edit" at bounding box center [307, 137] width 43 height 11
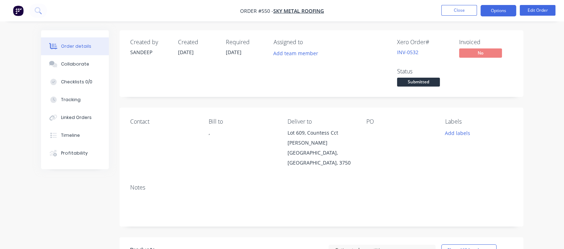
click at [494, 10] on button "Options" at bounding box center [498, 10] width 36 height 11
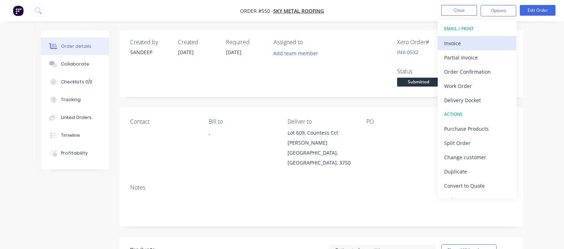
click at [462, 45] on div "Invoice" at bounding box center [477, 43] width 66 height 10
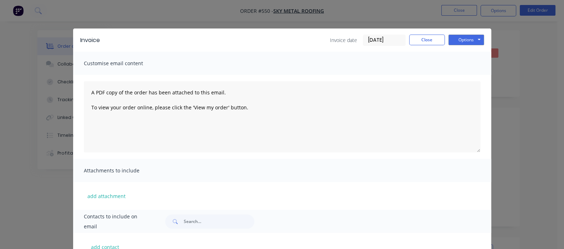
click at [405, 42] on input "[DATE]" at bounding box center [384, 40] width 42 height 11
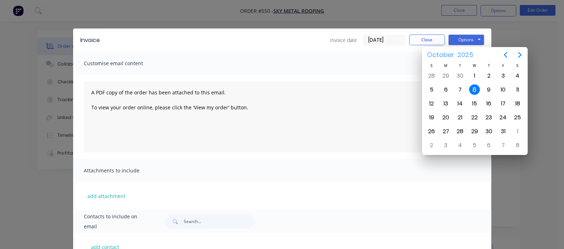
click at [442, 54] on span "October" at bounding box center [440, 55] width 30 height 13
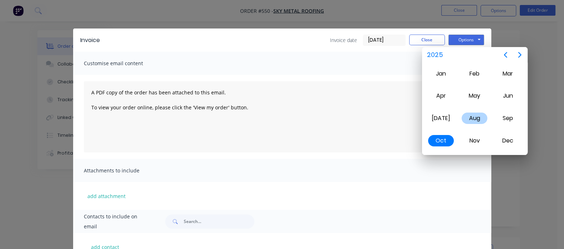
click at [475, 115] on div "Aug" at bounding box center [474, 118] width 26 height 11
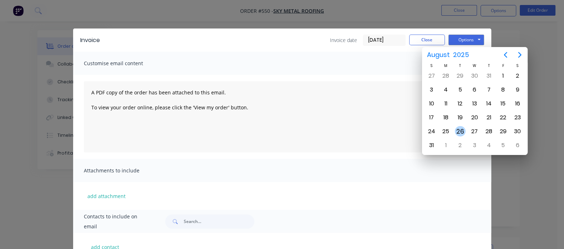
click at [457, 129] on div "26" at bounding box center [460, 131] width 11 height 11
type input "[DATE]"
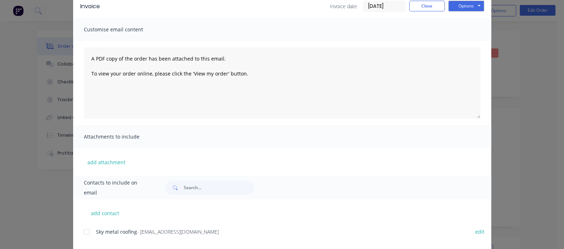
scroll to position [48, 0]
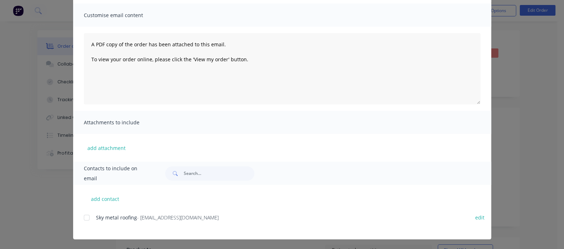
drag, startPoint x: 20, startPoint y: 214, endPoint x: 52, endPoint y: 210, distance: 32.4
click at [80, 215] on div at bounding box center [87, 218] width 14 height 14
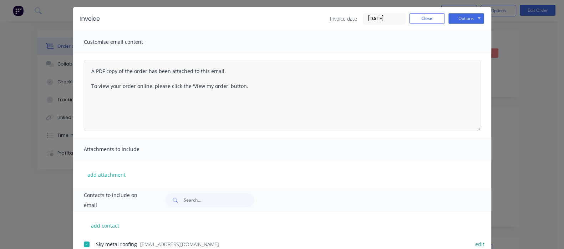
scroll to position [0, 0]
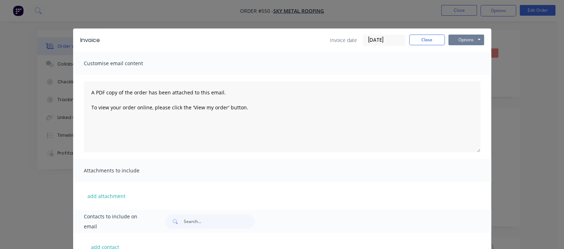
click at [484, 39] on button "Options" at bounding box center [466, 40] width 36 height 11
click at [494, 76] on button "Email" at bounding box center [471, 76] width 46 height 12
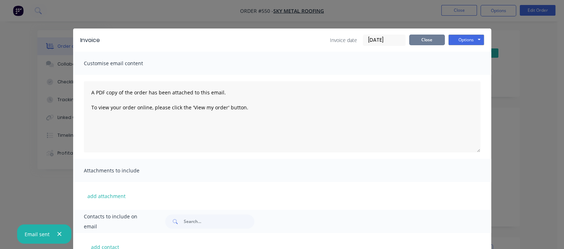
click at [445, 41] on button "Close" at bounding box center [427, 40] width 36 height 11
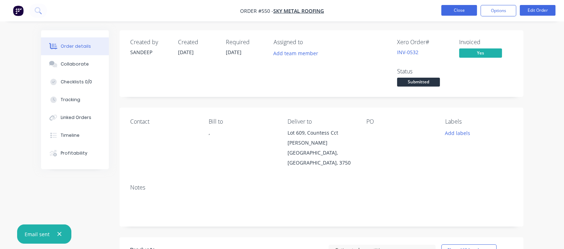
click at [462, 8] on button "Close" at bounding box center [459, 10] width 36 height 11
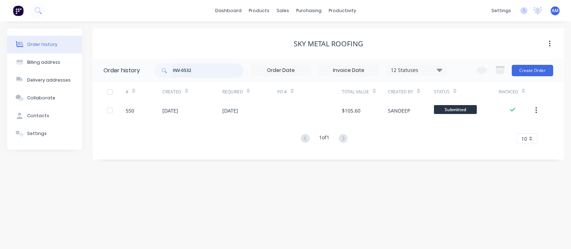
drag, startPoint x: 220, startPoint y: 70, endPoint x: 130, endPoint y: 77, distance: 90.2
click at [136, 77] on header "Order history INV-0532 12 Statuses Invoice Status Invoiced Not Invoiced Partial…" at bounding box center [328, 70] width 471 height 23
paste input "3"
type input "INV-0533"
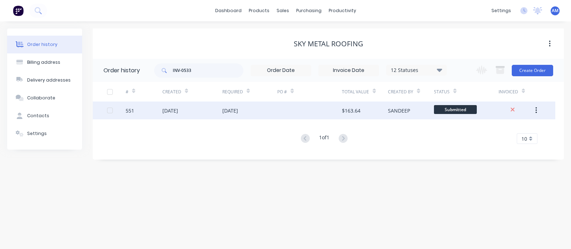
click at [235, 111] on div "[DATE]" at bounding box center [230, 110] width 16 height 7
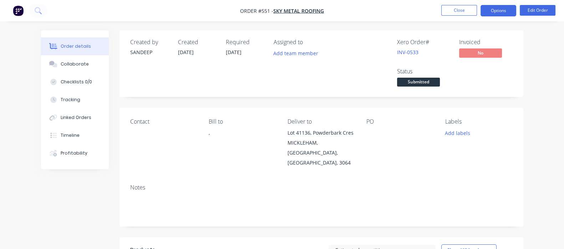
click at [511, 10] on button "Options" at bounding box center [498, 10] width 36 height 11
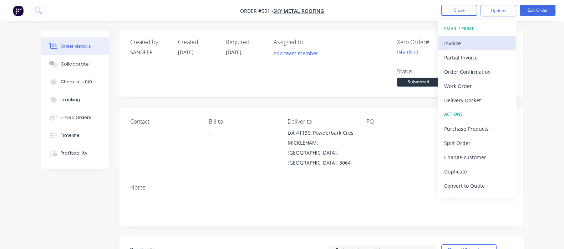
click at [464, 45] on div "Invoice" at bounding box center [477, 43] width 66 height 10
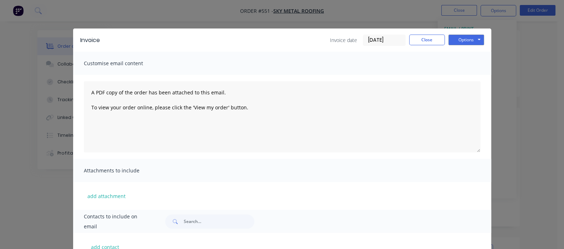
click at [405, 37] on input "[DATE]" at bounding box center [384, 40] width 42 height 11
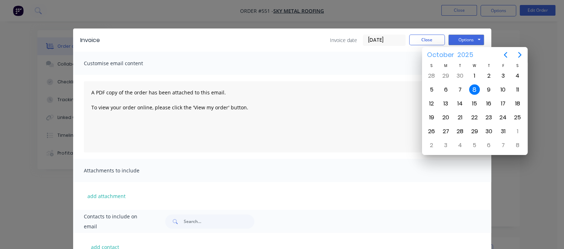
click at [459, 54] on span "2025" at bounding box center [465, 55] width 19 height 13
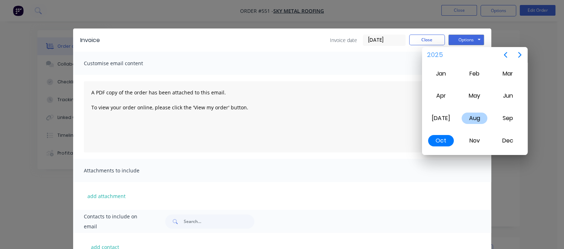
click at [473, 114] on div "Aug" at bounding box center [474, 118] width 26 height 11
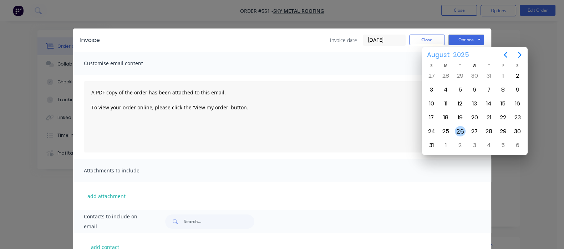
click at [460, 127] on div "26" at bounding box center [460, 131] width 11 height 11
type input "[DATE]"
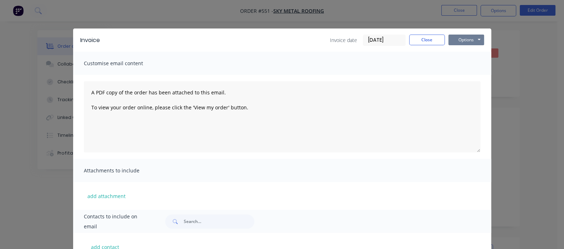
click at [484, 36] on button "Options" at bounding box center [466, 40] width 36 height 11
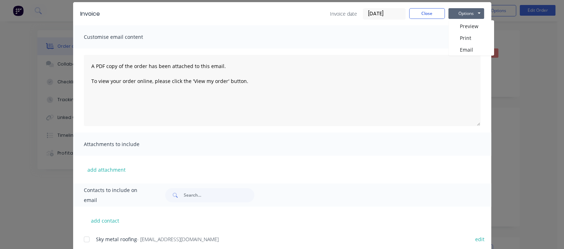
scroll to position [48, 0]
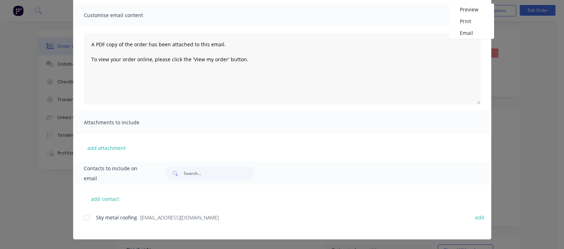
click at [80, 216] on div at bounding box center [87, 218] width 14 height 14
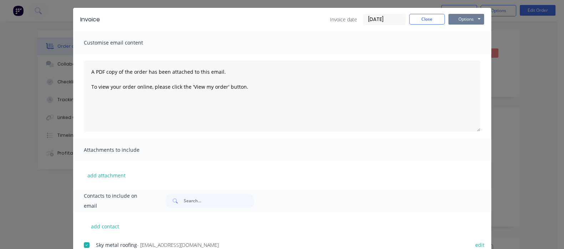
scroll to position [0, 0]
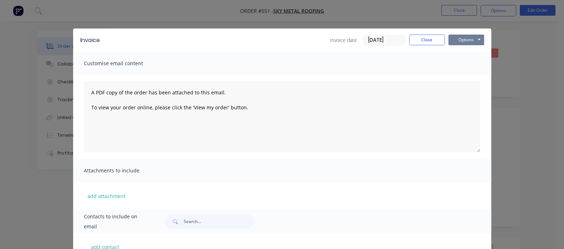
drag, startPoint x: 526, startPoint y: 30, endPoint x: 525, endPoint y: 37, distance: 7.2
click at [491, 32] on div "Invoice Invoice date [DATE] Close Options Preview Print Email" at bounding box center [282, 40] width 418 height 23
click at [484, 39] on button "Options" at bounding box center [466, 40] width 36 height 11
click at [494, 72] on button "Email" at bounding box center [471, 76] width 46 height 12
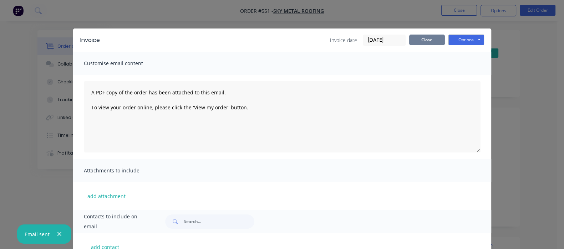
click at [445, 40] on button "Close" at bounding box center [427, 40] width 36 height 11
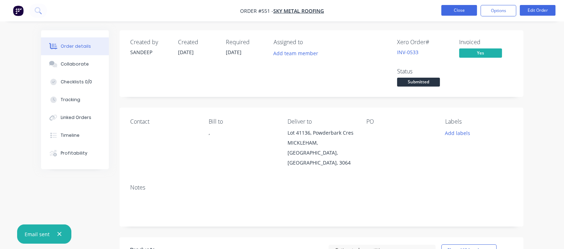
click at [453, 8] on button "Close" at bounding box center [459, 10] width 36 height 11
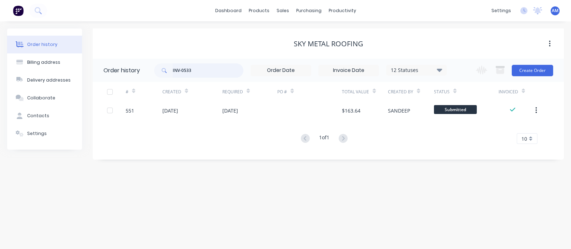
drag, startPoint x: 203, startPoint y: 70, endPoint x: 88, endPoint y: 54, distance: 116.7
click at [77, 54] on div "Order history Billing address Delivery addresses Collaborate Contacts Settings …" at bounding box center [285, 94] width 556 height 131
paste input "4"
type input "INV-0534"
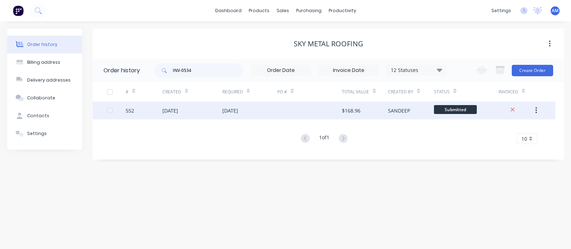
click at [260, 115] on div "[DATE]" at bounding box center [249, 111] width 55 height 18
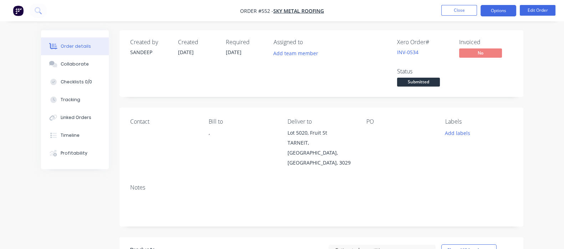
click at [501, 10] on button "Options" at bounding box center [498, 10] width 36 height 11
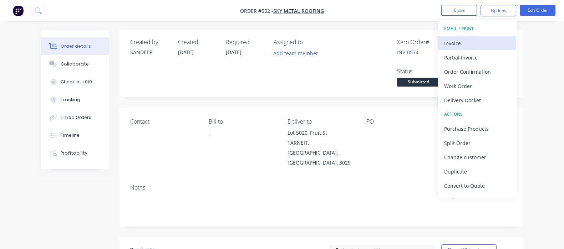
click at [459, 45] on div "Invoice" at bounding box center [477, 43] width 66 height 10
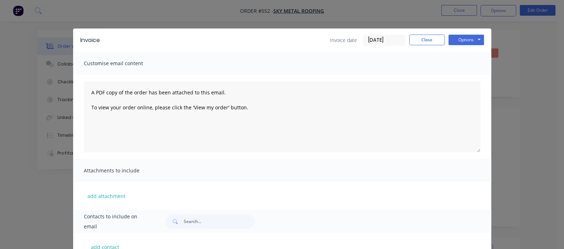
click at [405, 40] on input "[DATE]" at bounding box center [384, 40] width 42 height 11
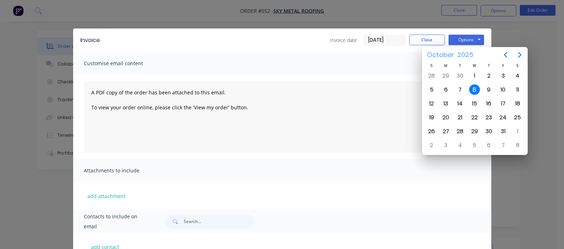
click at [442, 53] on span "October" at bounding box center [440, 55] width 30 height 13
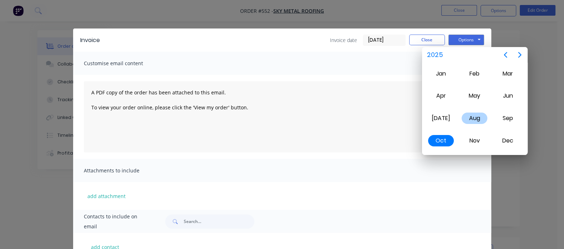
click at [469, 115] on div "Aug" at bounding box center [474, 118] width 26 height 11
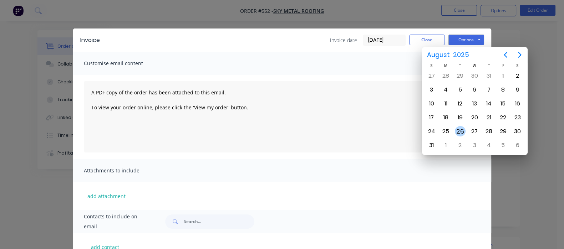
click at [461, 128] on div "26" at bounding box center [460, 131] width 11 height 11
type input "[DATE]"
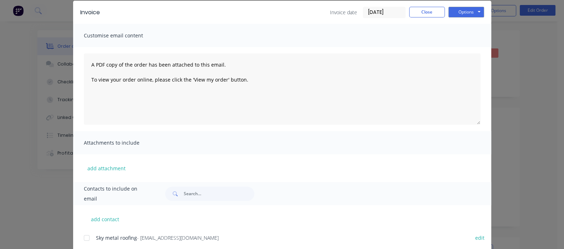
scroll to position [48, 0]
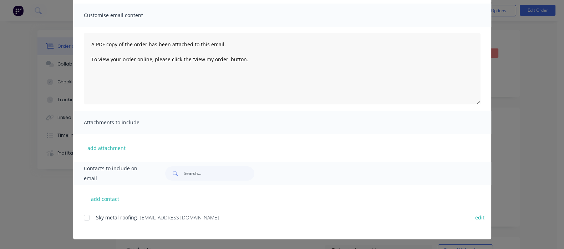
click at [84, 216] on div "Sky metal roofing - [EMAIL_ADDRESS][DOMAIN_NAME] edit" at bounding box center [287, 218] width 407 height 10
click at [80, 219] on div at bounding box center [87, 218] width 14 height 14
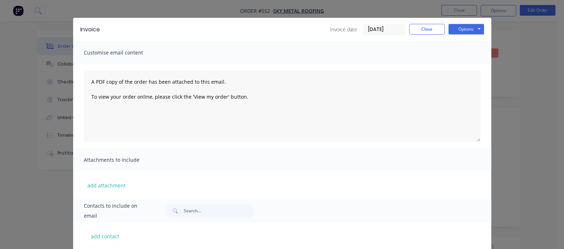
scroll to position [0, 0]
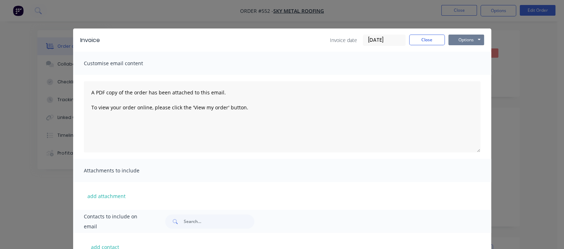
drag, startPoint x: 521, startPoint y: 37, endPoint x: 519, endPoint y: 44, distance: 7.2
click at [484, 37] on button "Options" at bounding box center [466, 40] width 36 height 11
click at [494, 77] on button "Email" at bounding box center [471, 76] width 46 height 12
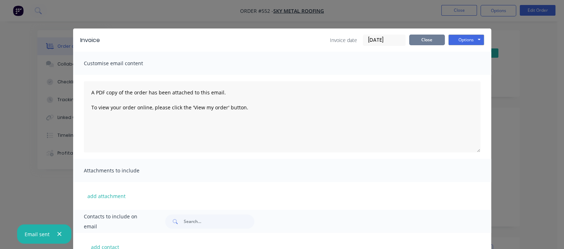
click at [445, 38] on button "Close" at bounding box center [427, 40] width 36 height 11
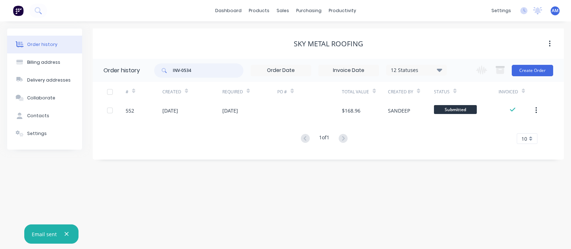
drag, startPoint x: 223, startPoint y: 71, endPoint x: 77, endPoint y: 50, distance: 148.0
click at [71, 50] on div "Order history Billing address Delivery addresses Collaborate Contacts Settings …" at bounding box center [285, 94] width 556 height 131
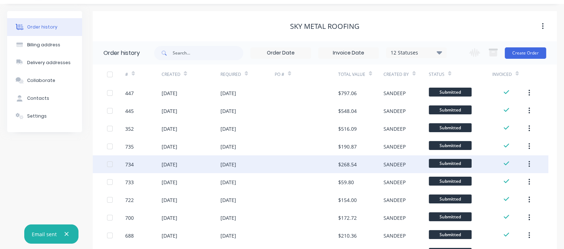
scroll to position [78, 0]
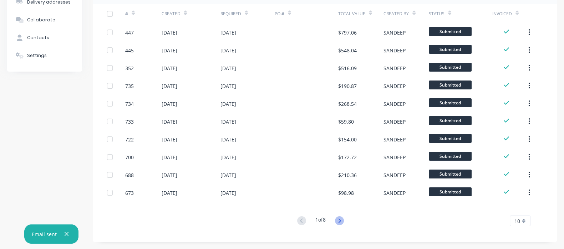
click at [341, 219] on icon at bounding box center [339, 221] width 2 height 4
click at [339, 222] on icon at bounding box center [339, 220] width 9 height 9
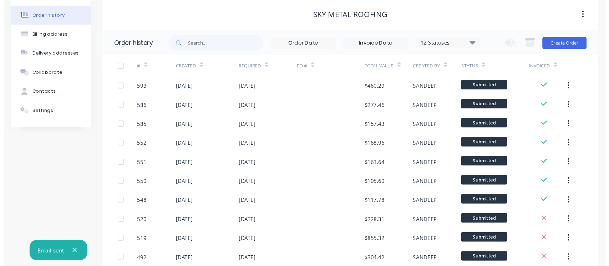
scroll to position [0, 0]
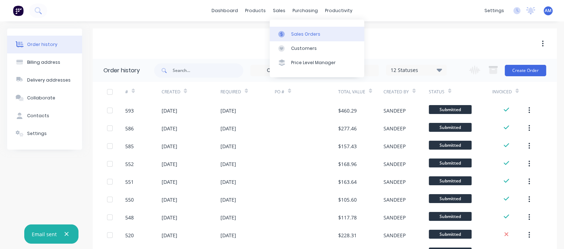
click at [290, 27] on link "Sales Orders" at bounding box center [317, 34] width 95 height 14
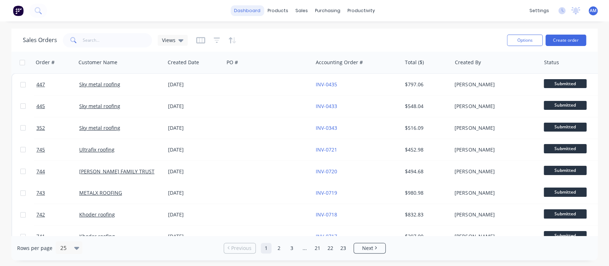
click at [250, 11] on link "dashboard" at bounding box center [247, 10] width 34 height 11
